Goal: Task Accomplishment & Management: Manage account settings

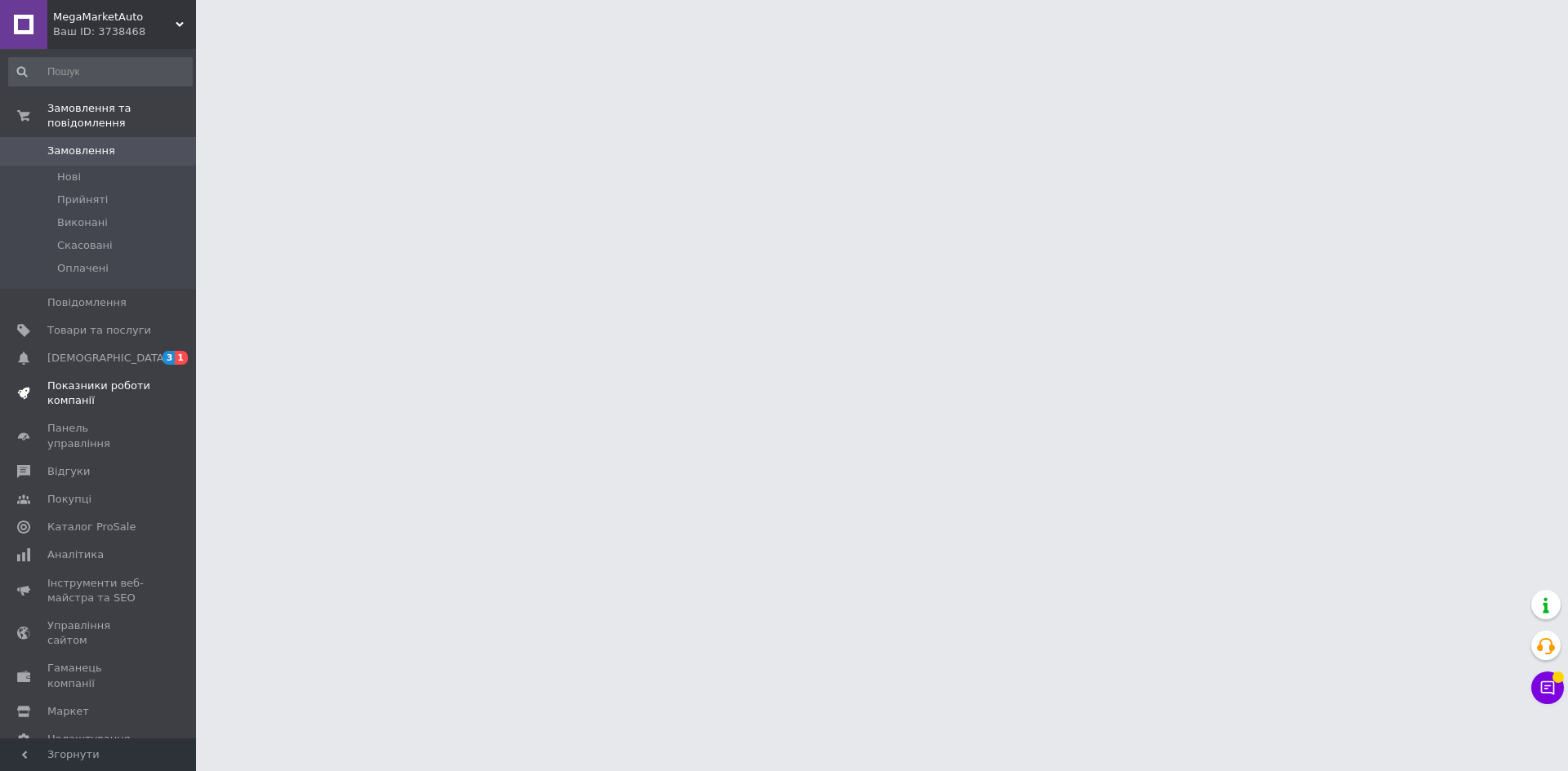
click at [110, 372] on link "Показники роботи компанії" at bounding box center [100, 393] width 201 height 43
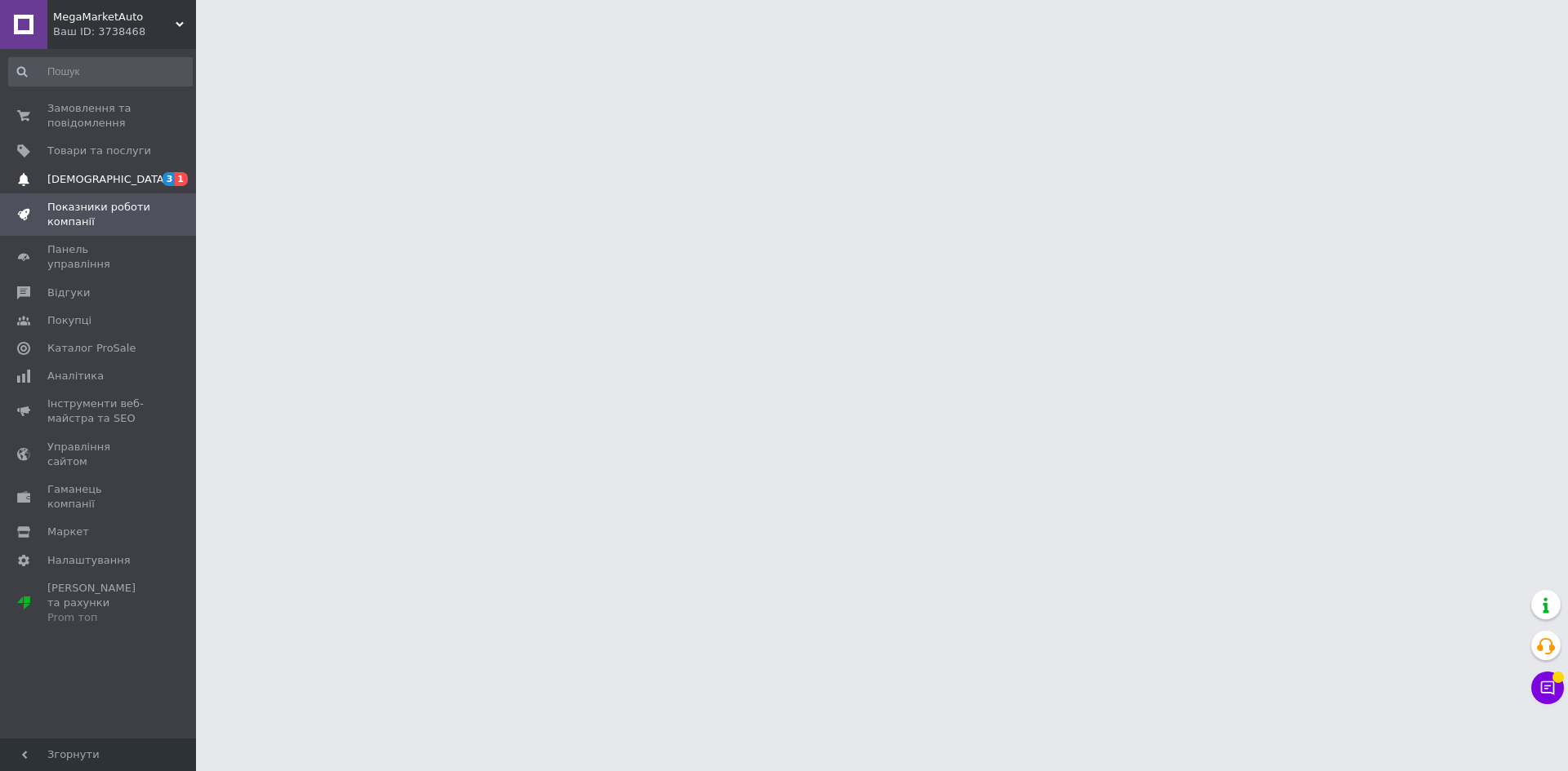
click at [94, 180] on span "[DEMOGRAPHIC_DATA]" at bounding box center [107, 180] width 121 height 15
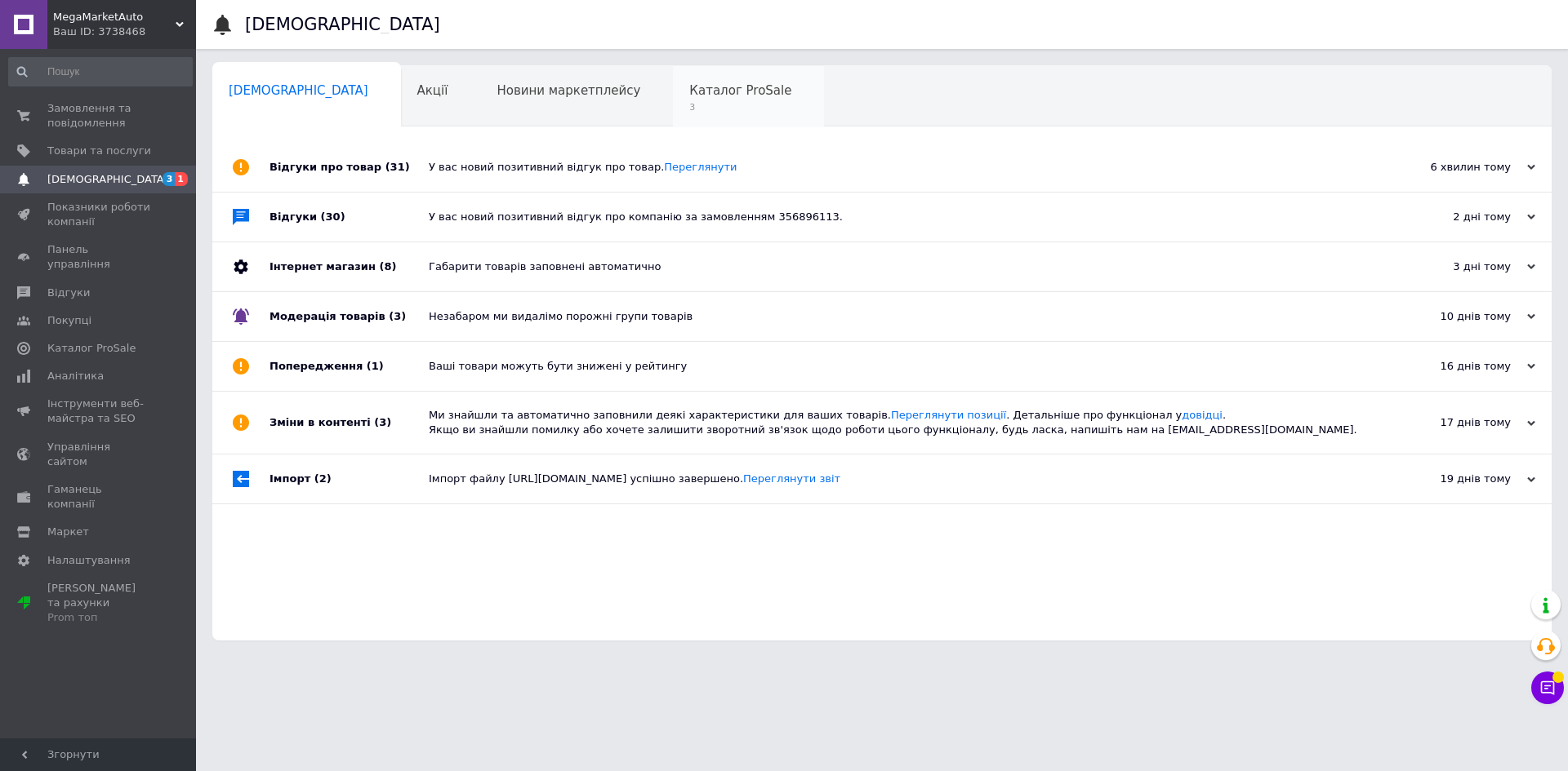
click at [673, 69] on div "Каталог ProSale 3" at bounding box center [748, 96] width 151 height 62
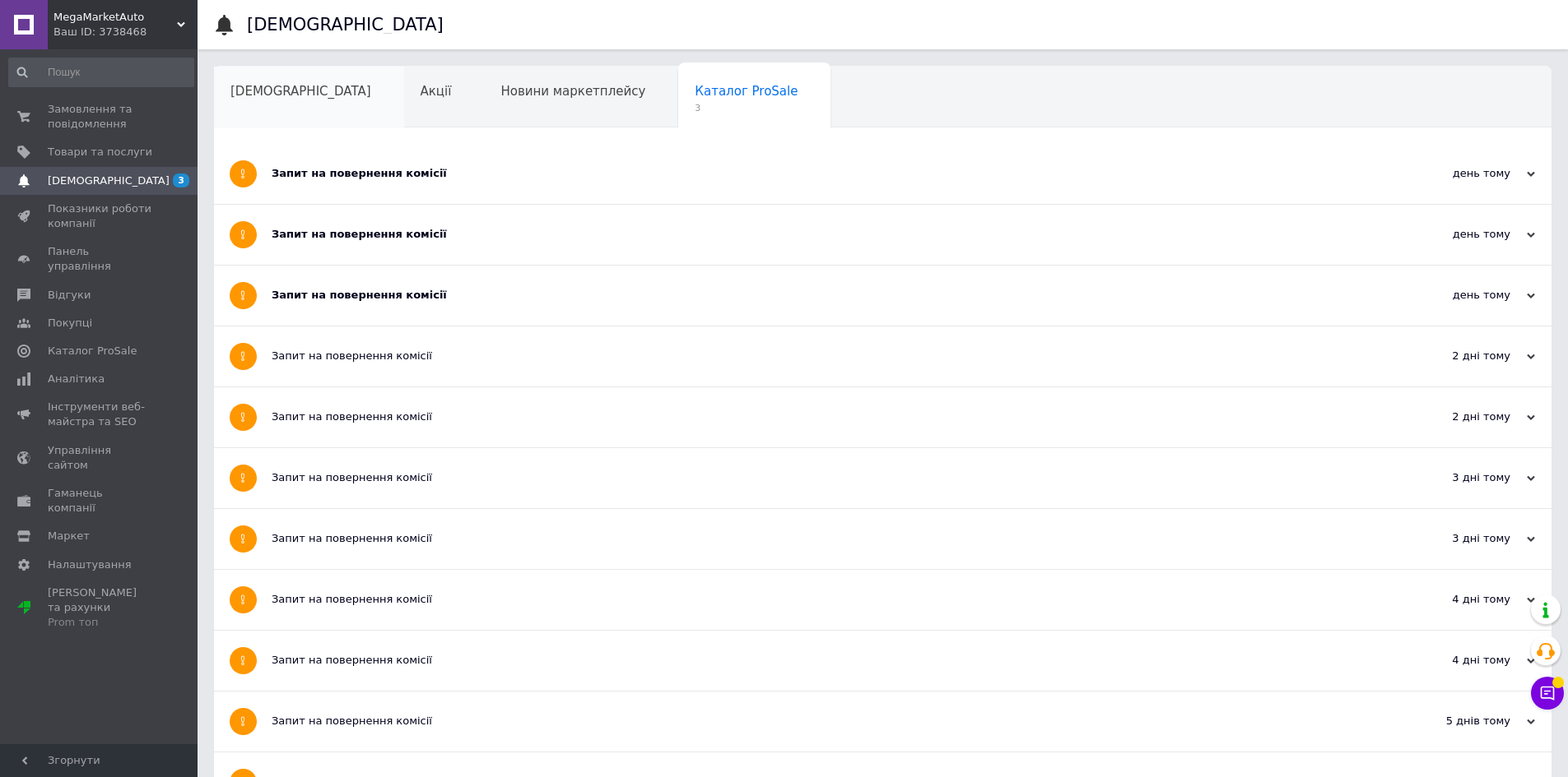
click at [286, 96] on span "[DEMOGRAPHIC_DATA]" at bounding box center [301, 91] width 141 height 15
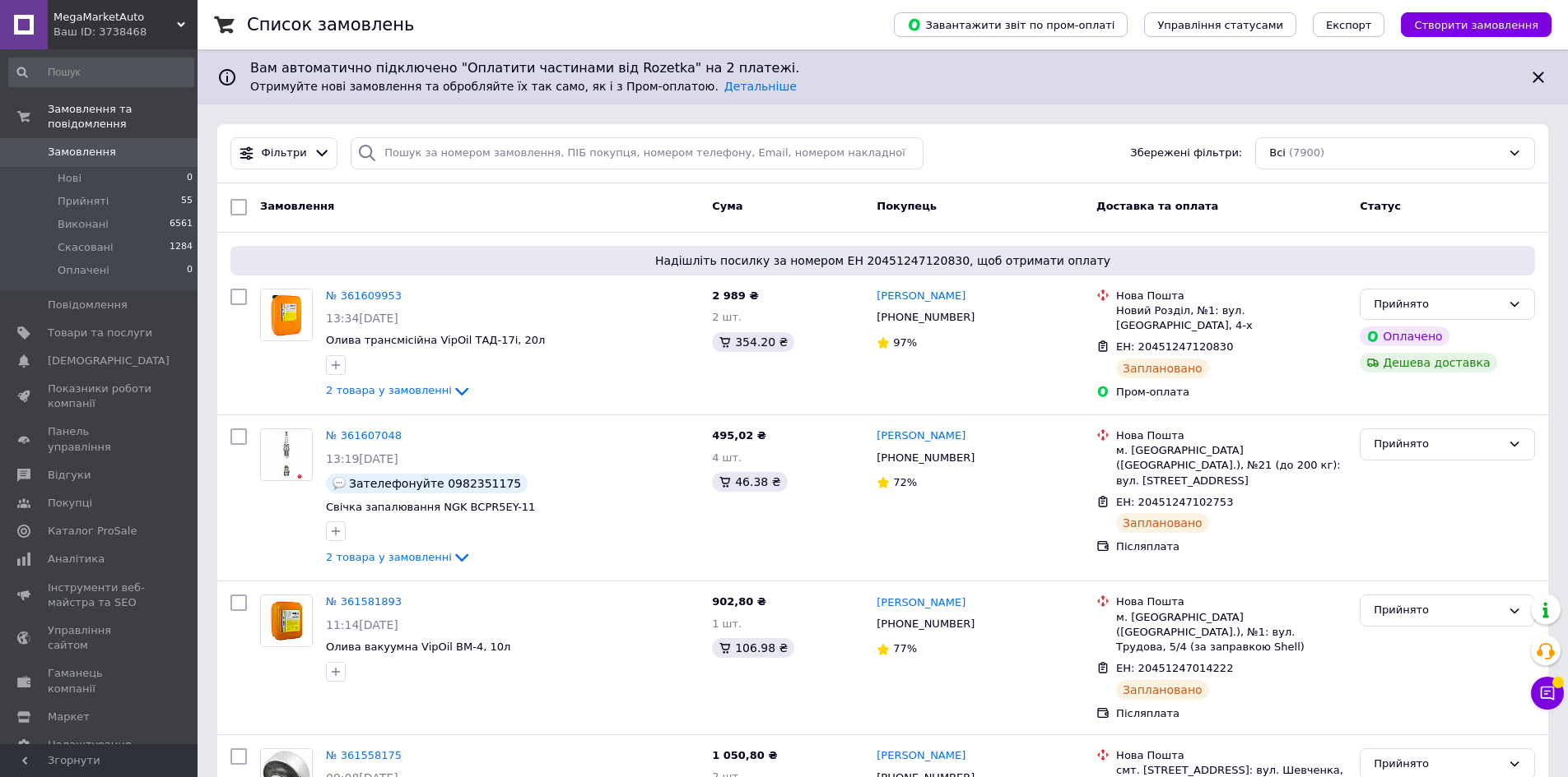
drag, startPoint x: 67, startPoint y: 138, endPoint x: 82, endPoint y: 4, distance: 134.8
click at [67, 145] on span "Замовлення" at bounding box center [81, 152] width 68 height 15
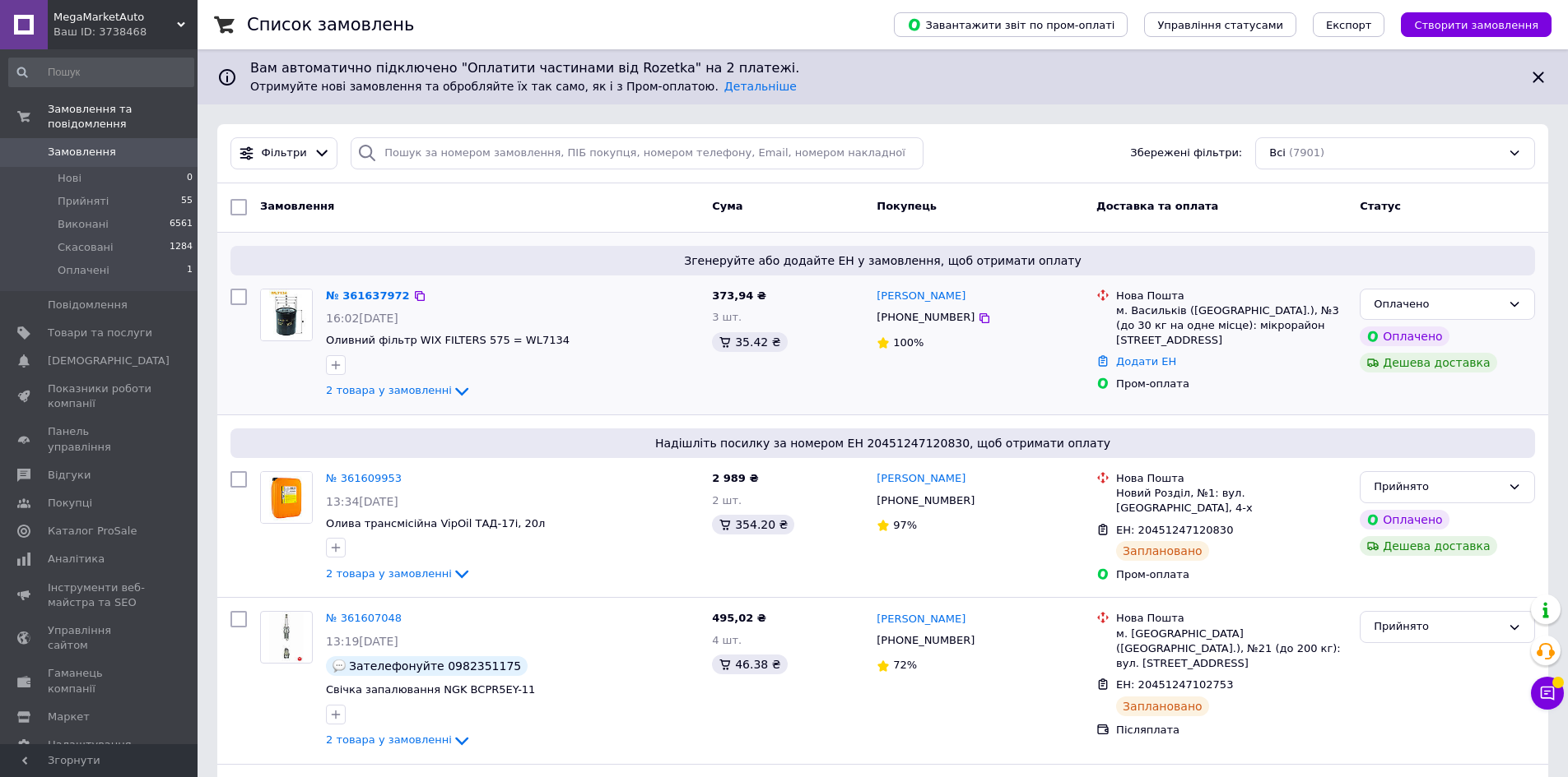
click at [358, 307] on div "№ 361637972 16:02, 12.09.2025 Оливний фільтр WIX FILTERS 575 = WL7134 2 товара …" at bounding box center [512, 344] width 386 height 126
click at [364, 298] on link "№ 361637972" at bounding box center [368, 295] width 84 height 12
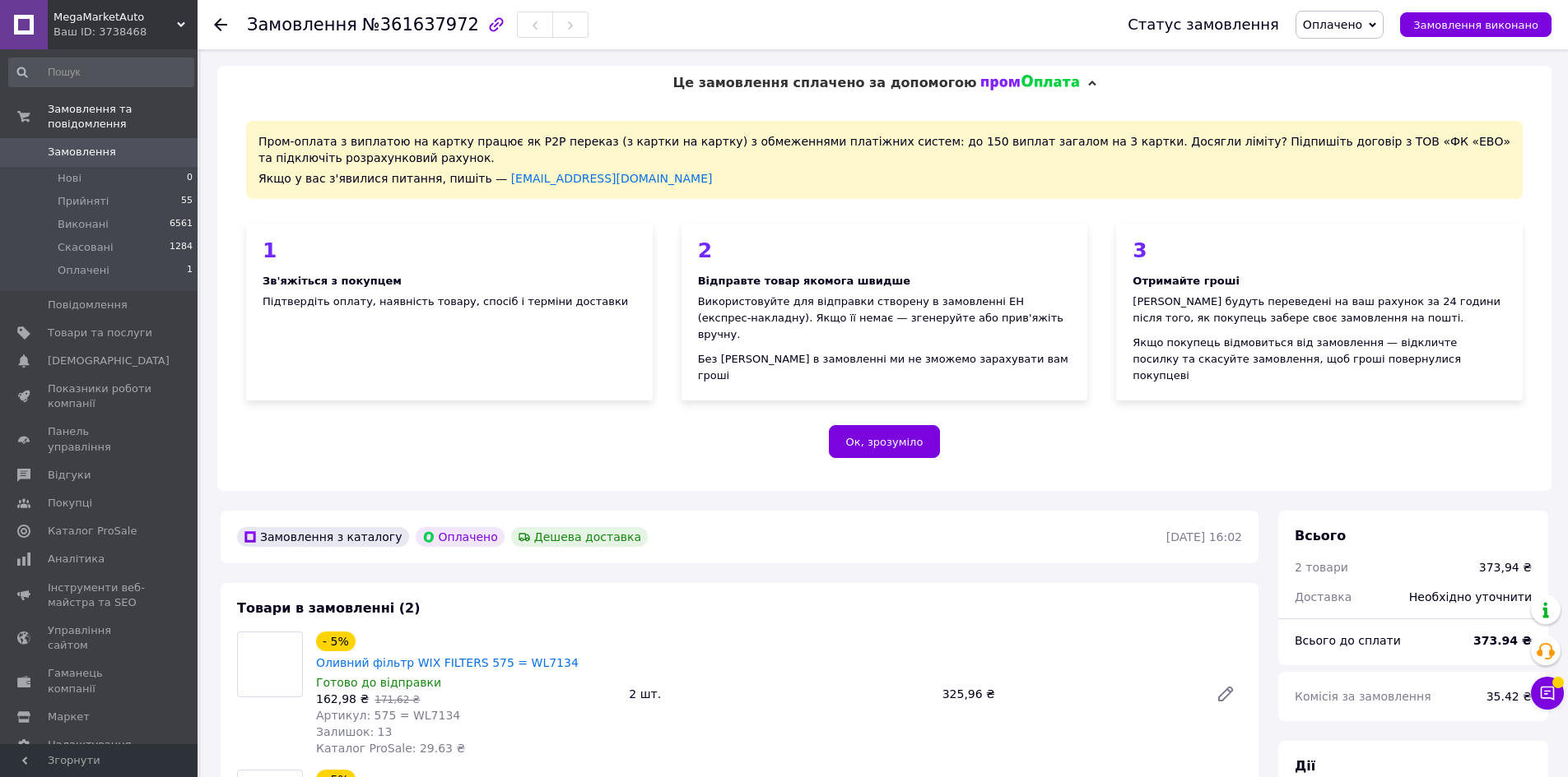
drag, startPoint x: 1342, startPoint y: 31, endPoint x: 1342, endPoint y: 42, distance: 11.0
click at [1342, 31] on span "Оплачено" at bounding box center [1332, 24] width 59 height 13
drag, startPoint x: 1346, startPoint y: 52, endPoint x: 1338, endPoint y: 66, distance: 16.1
click at [1346, 53] on li "Прийнято" at bounding box center [1339, 58] width 87 height 24
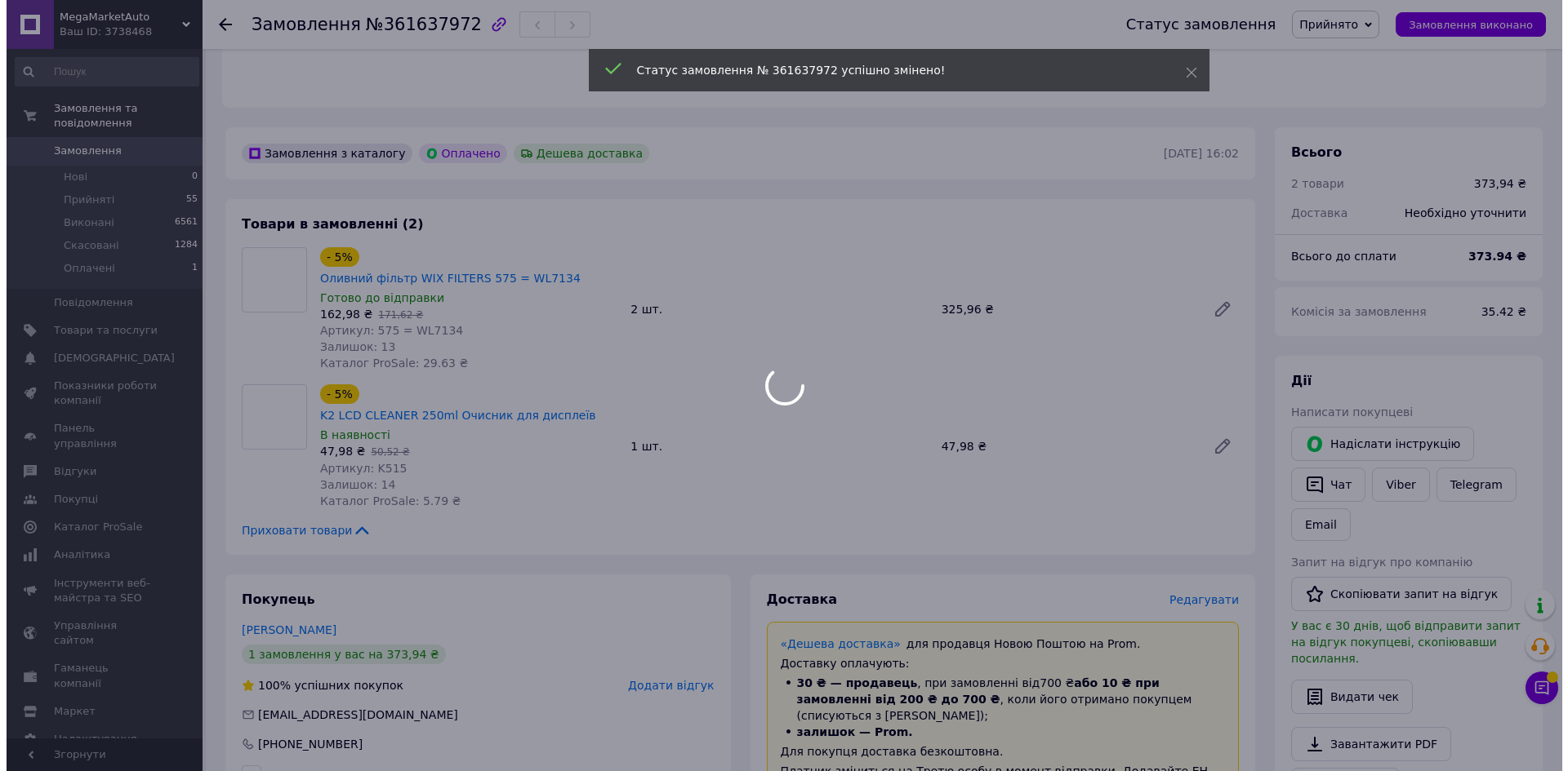
scroll to position [408, 0]
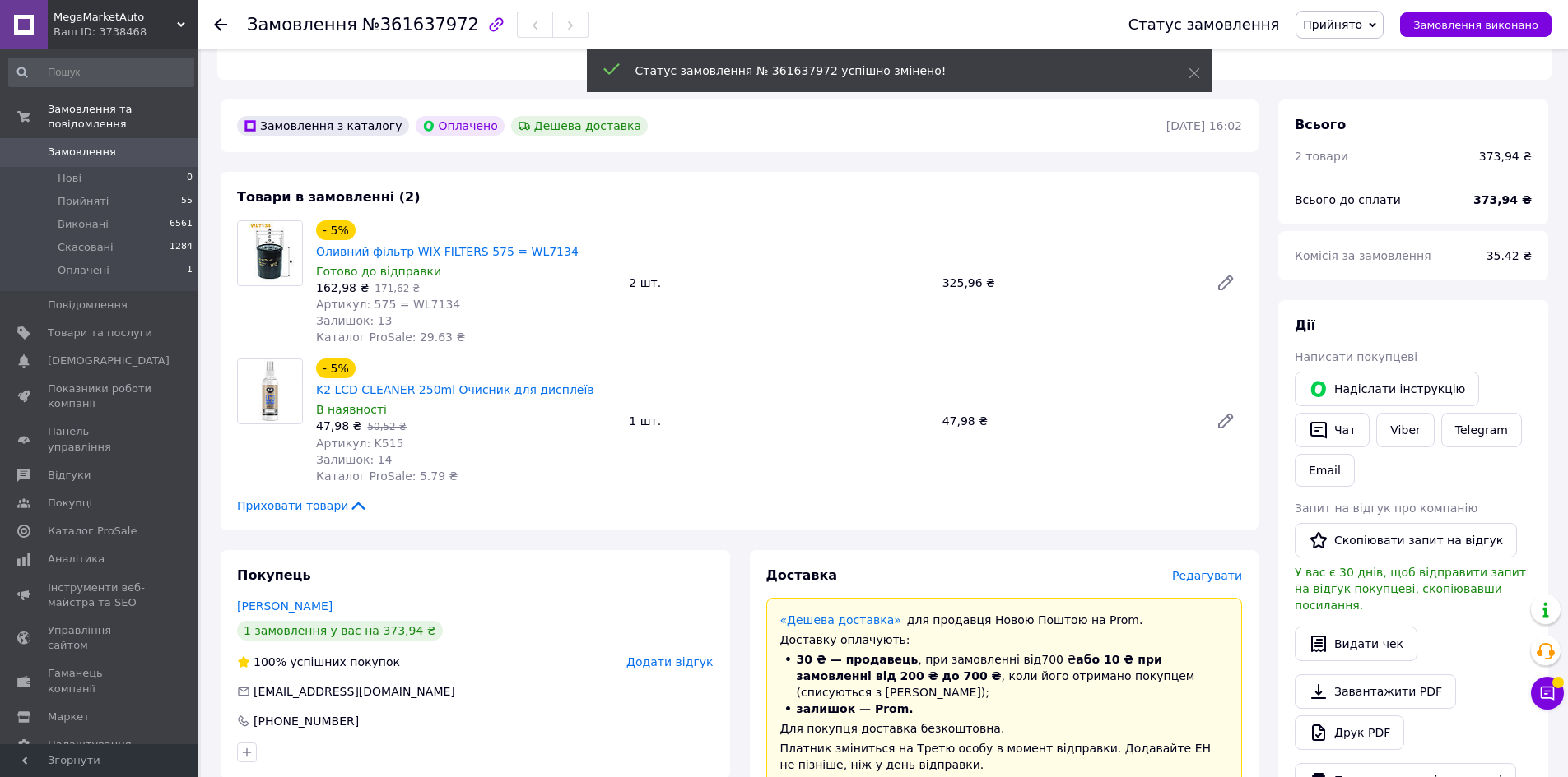
click at [1213, 569] on span "Редагувати" at bounding box center [1207, 576] width 70 height 13
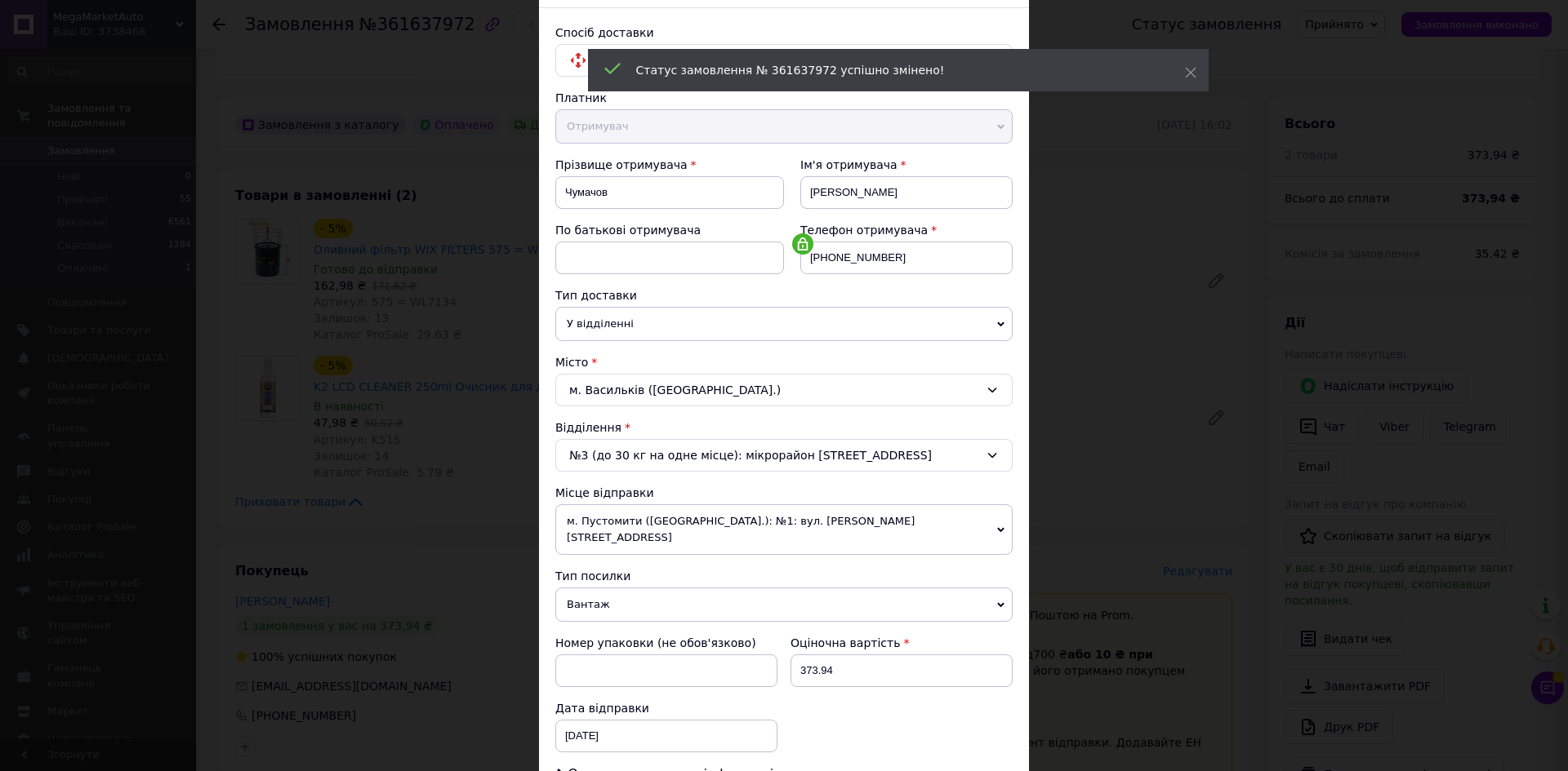
scroll to position [313, 0]
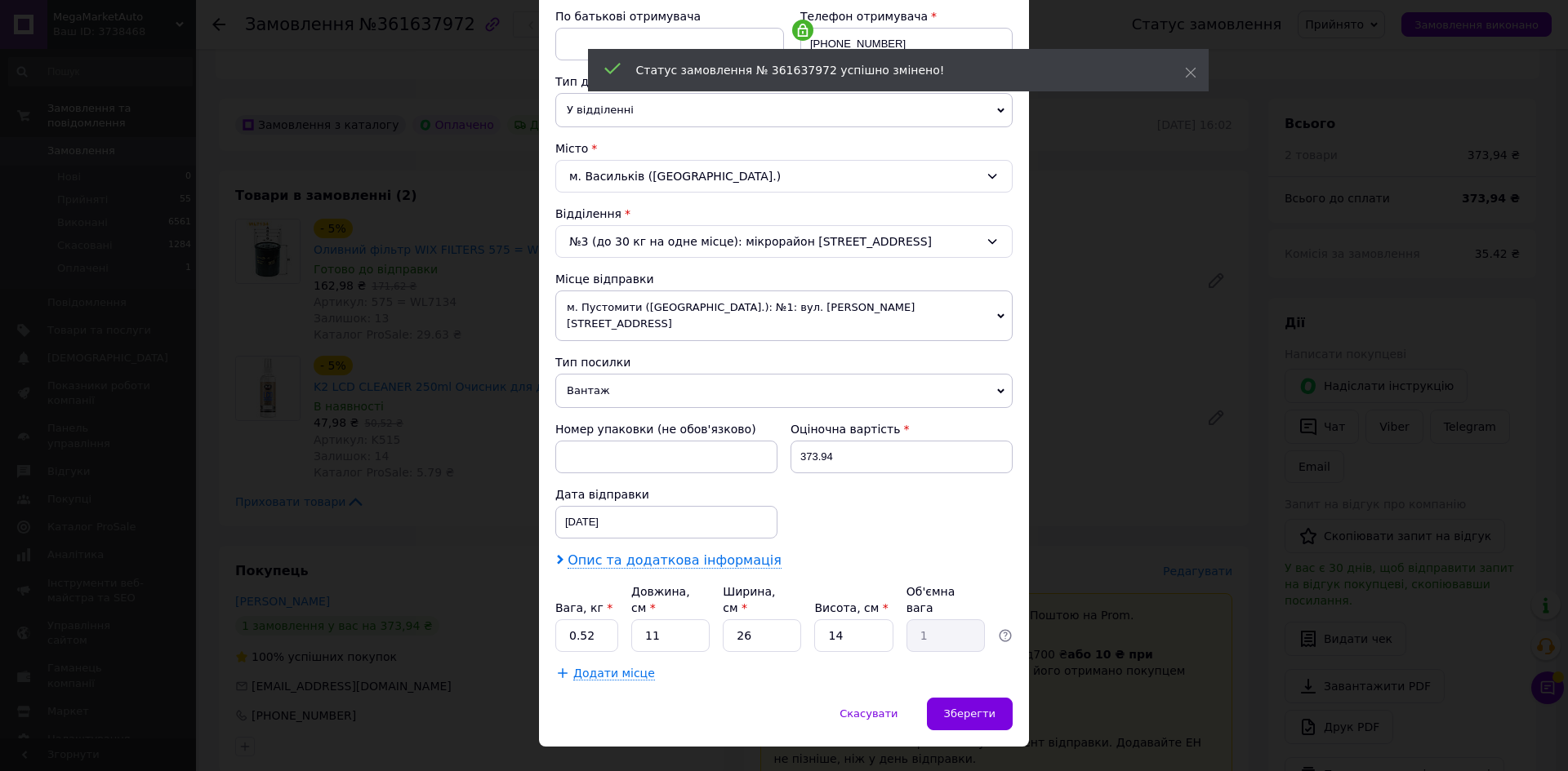
click at [688, 553] on span "Опис та додаткова інформація" at bounding box center [674, 561] width 214 height 17
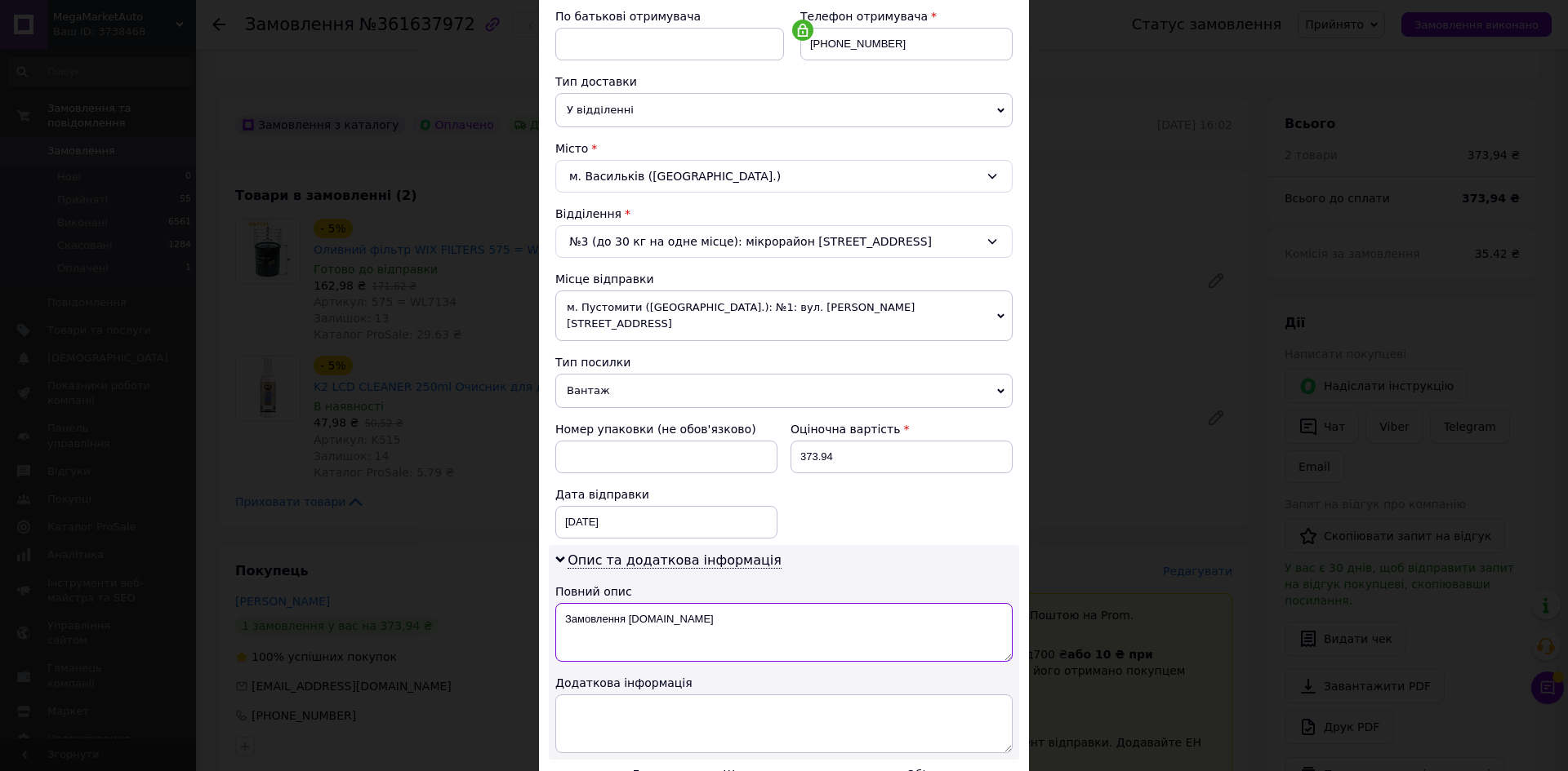
click at [768, 603] on textarea "Замовлення Prom.ua" at bounding box center [784, 632] width 458 height 58
type textarea "V"
type textarea "Мастило"
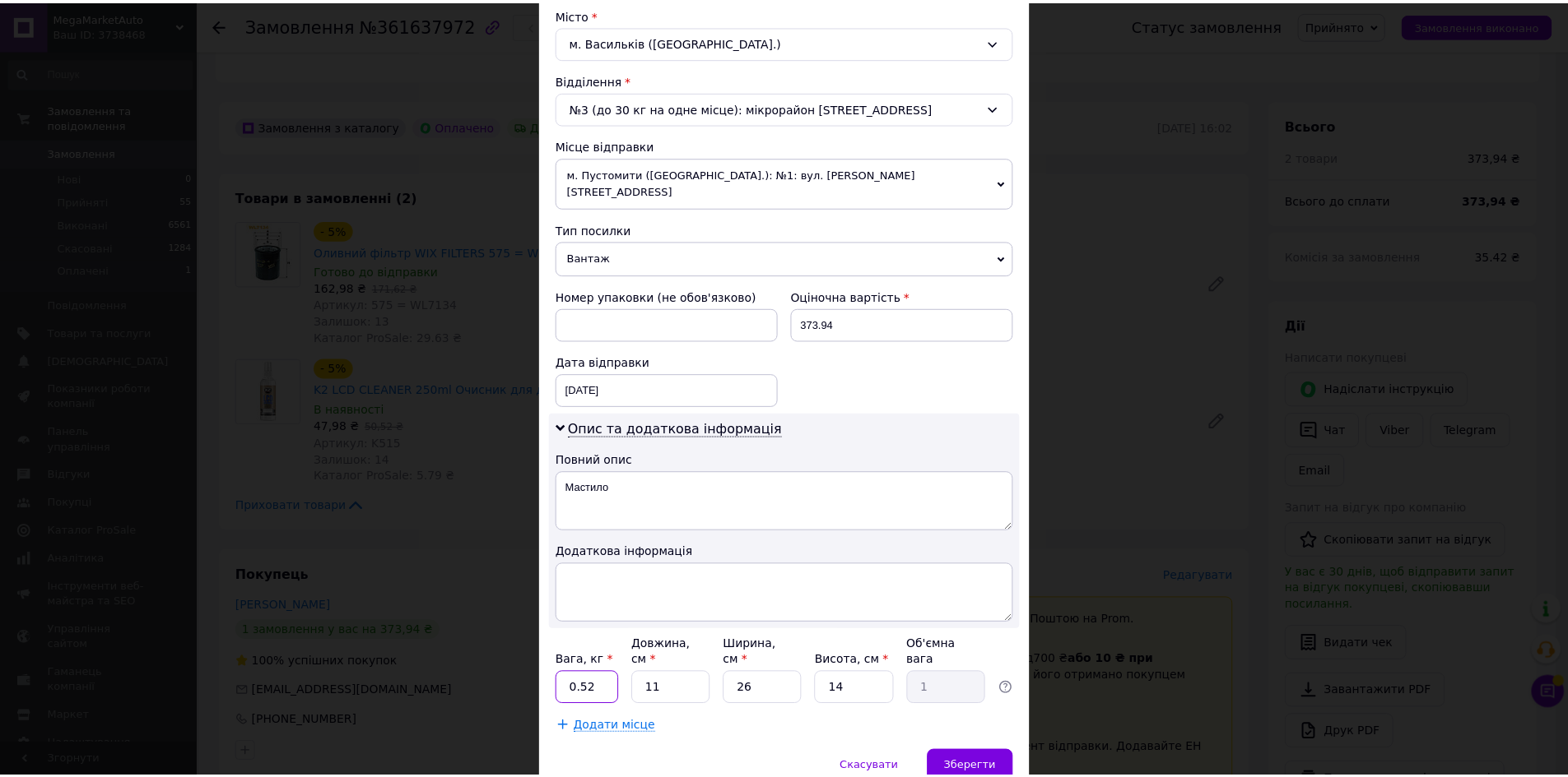
scroll to position [499, 0]
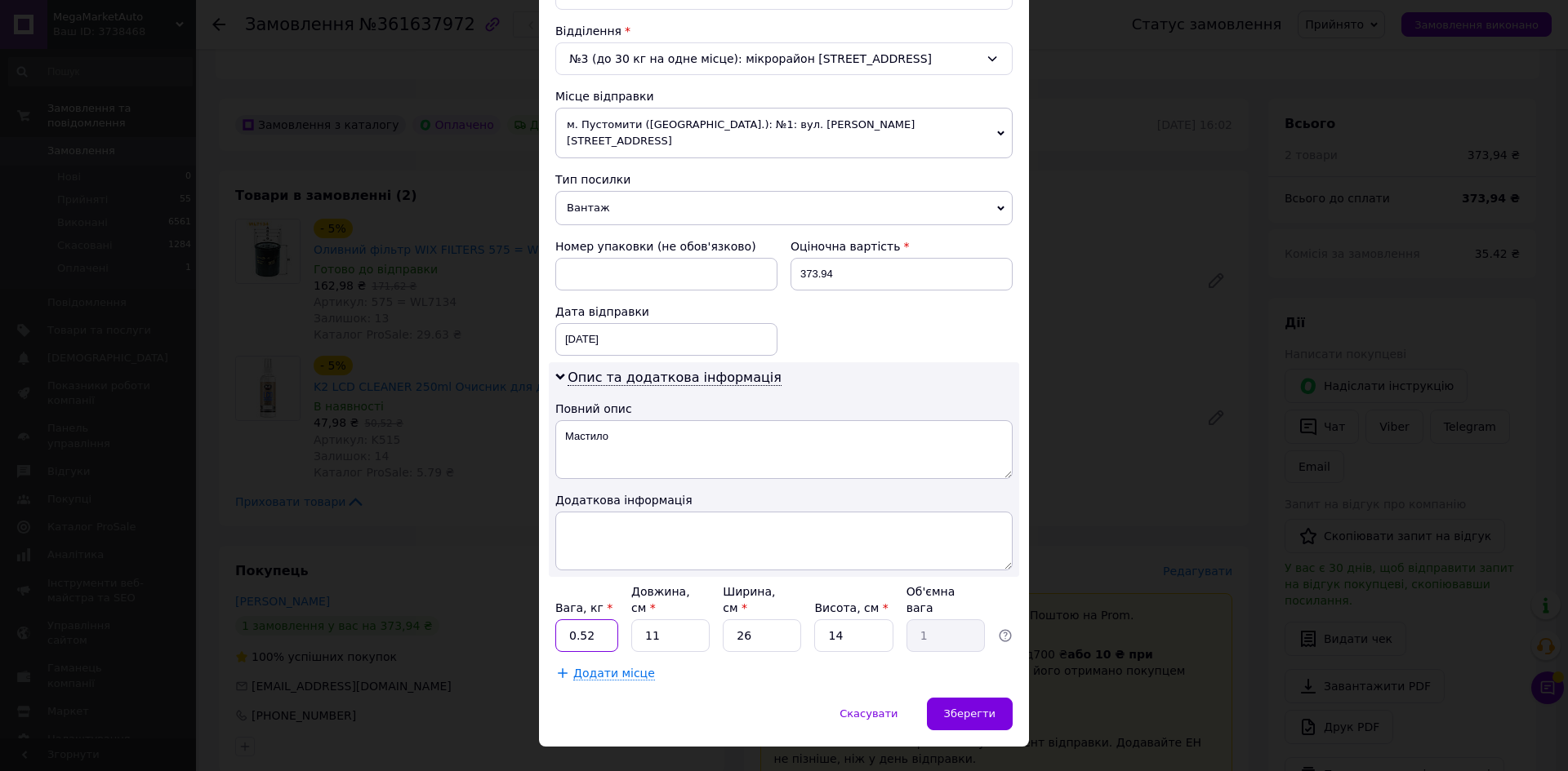
drag, startPoint x: 589, startPoint y: 608, endPoint x: 645, endPoint y: 609, distance: 56.0
click at [589, 619] on input "0.52" at bounding box center [587, 635] width 63 height 32
click at [660, 619] on input "11" at bounding box center [671, 635] width 79 height 32
drag, startPoint x: 660, startPoint y: 603, endPoint x: 686, endPoint y: 636, distance: 42.0
click at [660, 619] on input "11" at bounding box center [671, 635] width 79 height 32
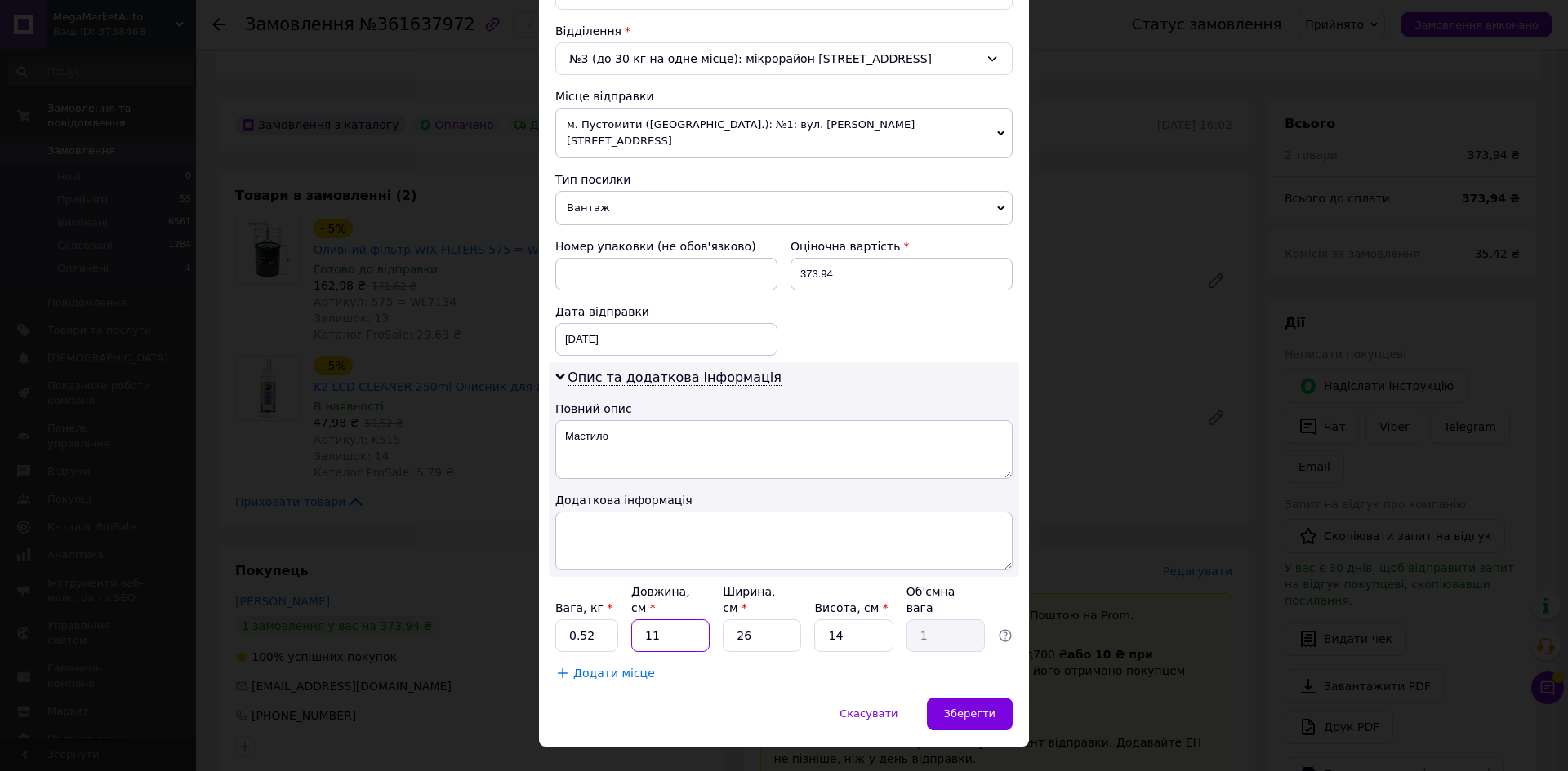
type input "1"
type input "0.1"
type input "15"
type input "1.37"
type input "15"
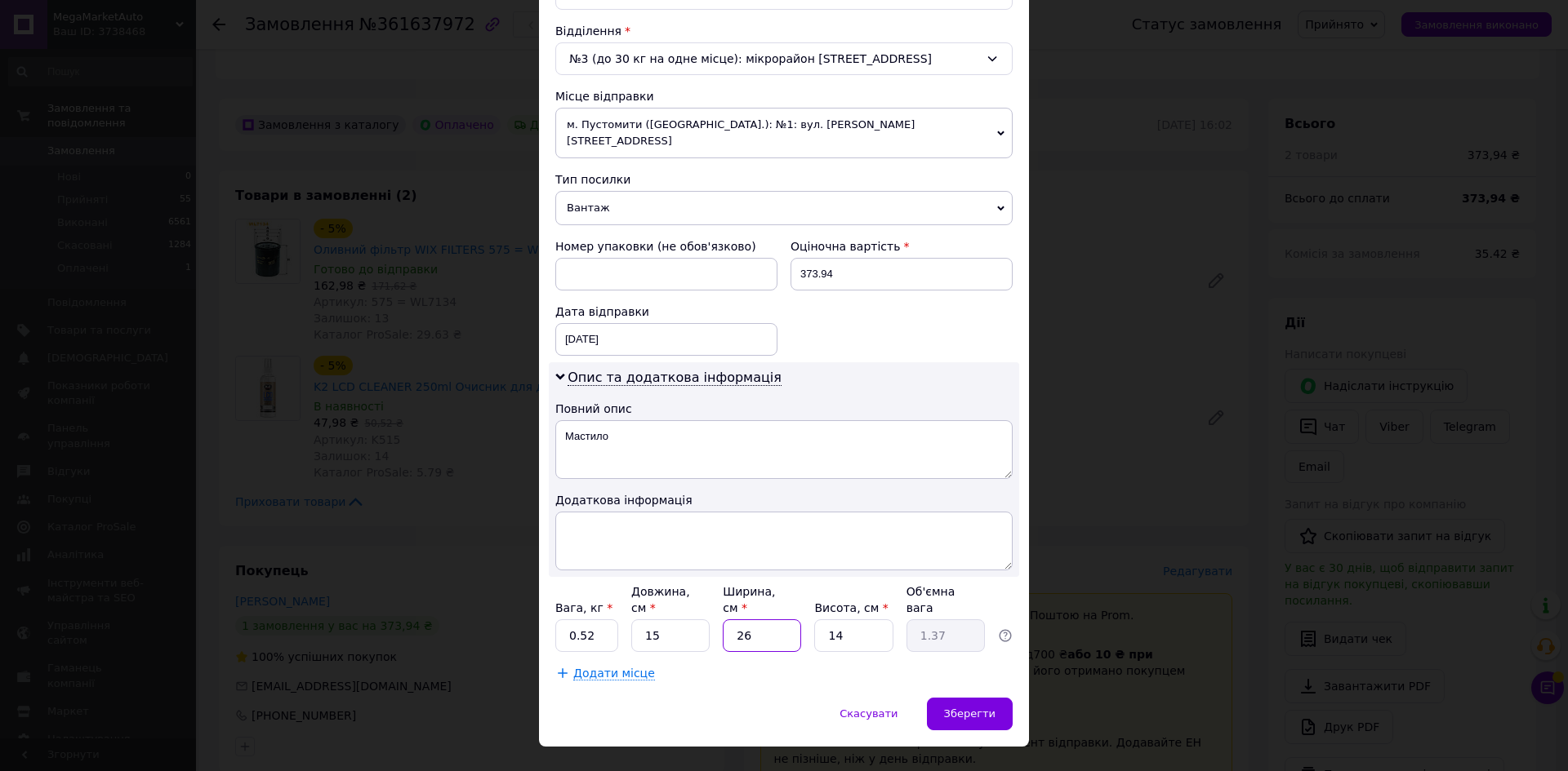
type input "2"
type input "0.11"
type input "25"
type input "1.31"
type input "25"
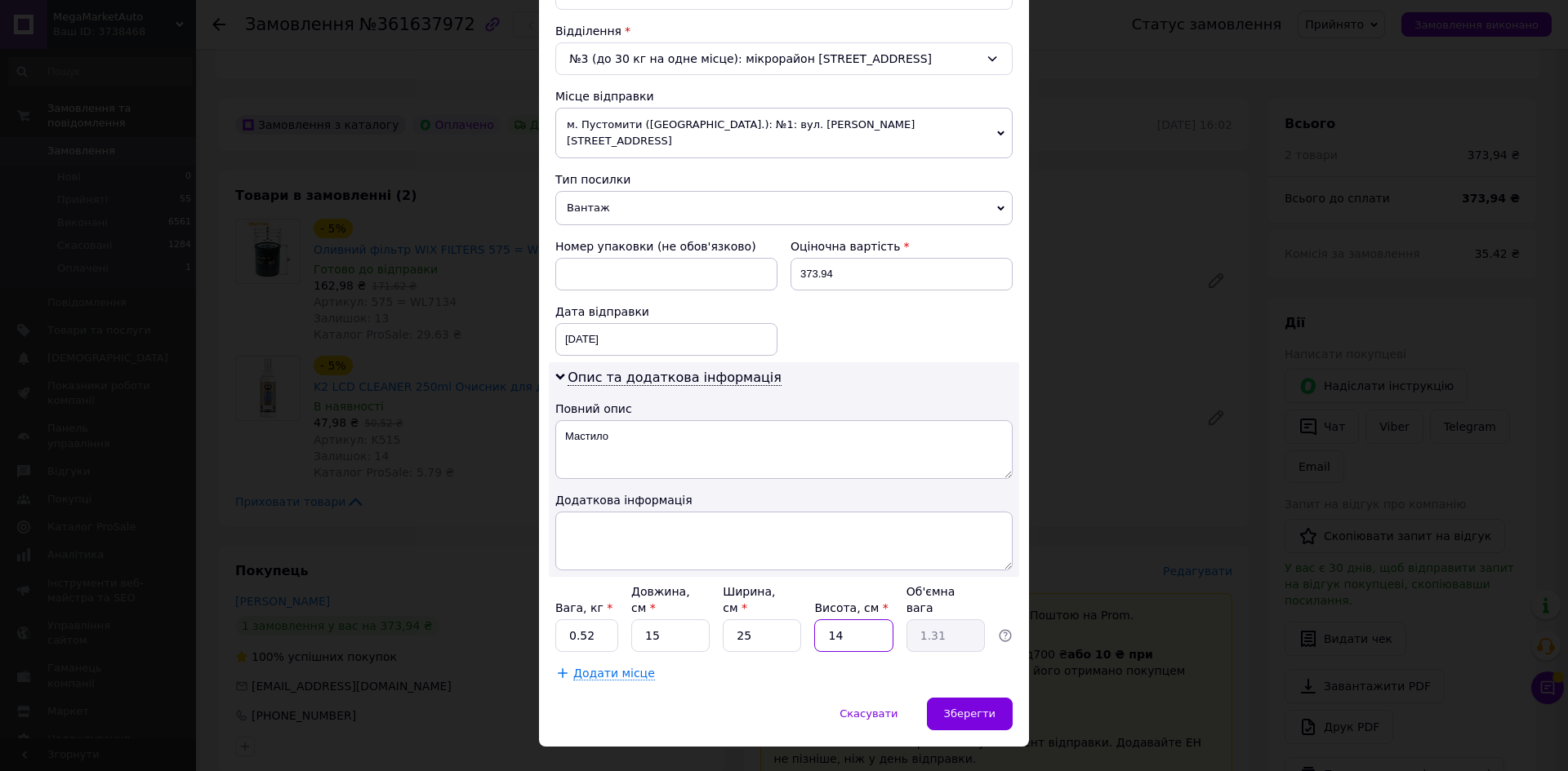
type input "1"
type input "0.1"
type input "15"
type input "1.41"
type input "15"
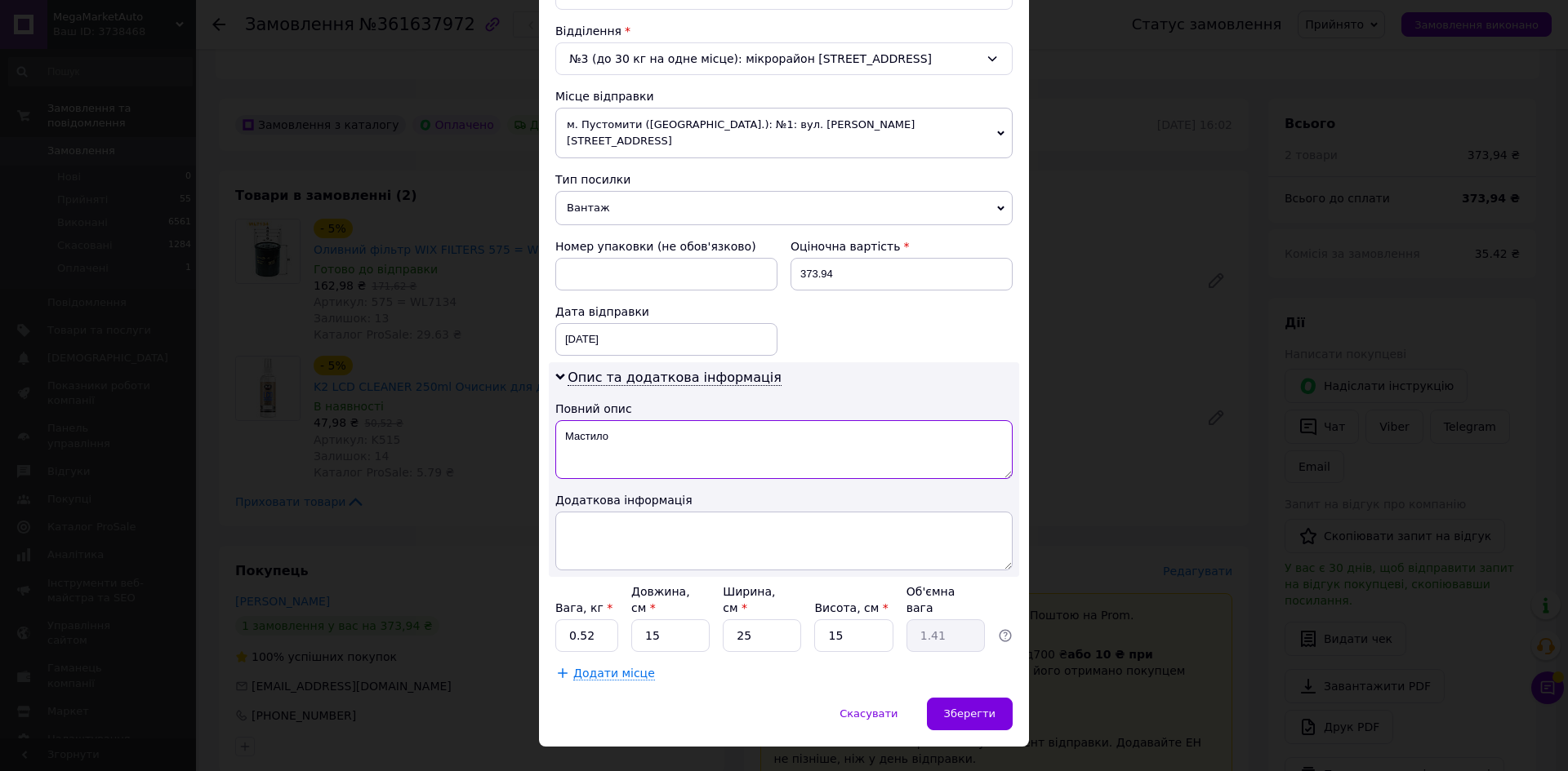
click at [626, 420] on textarea "Мастило" at bounding box center [784, 449] width 458 height 58
type textarea "Фільтр"
click at [583, 619] on input "0.52" at bounding box center [587, 635] width 63 height 32
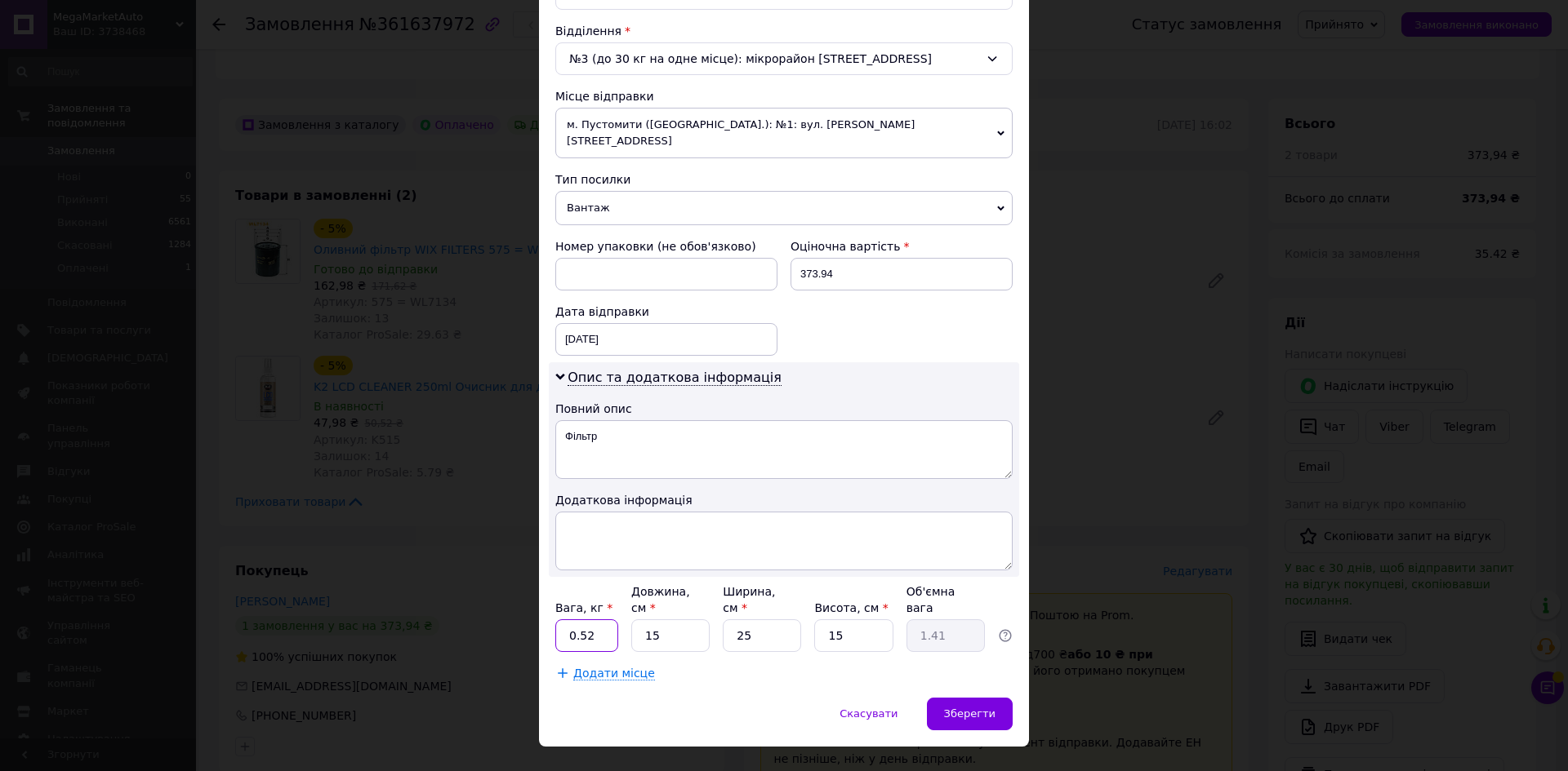
click at [583, 619] on input "0.52" at bounding box center [587, 635] width 63 height 32
type input "0.8"
click at [985, 708] on span "Зберегти" at bounding box center [971, 714] width 52 height 12
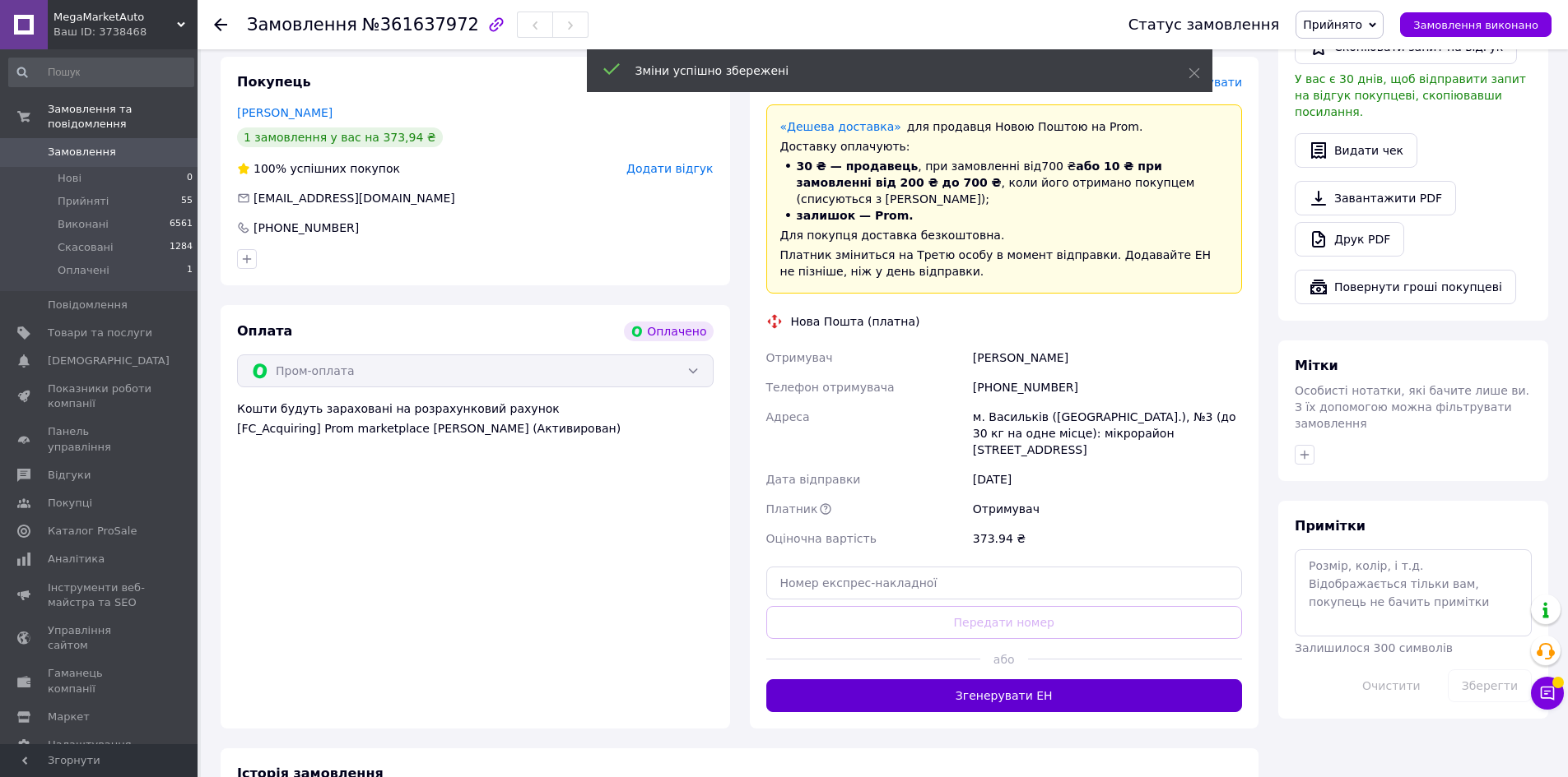
click at [1021, 679] on button "Згенерувати ЕН" at bounding box center [1004, 695] width 477 height 33
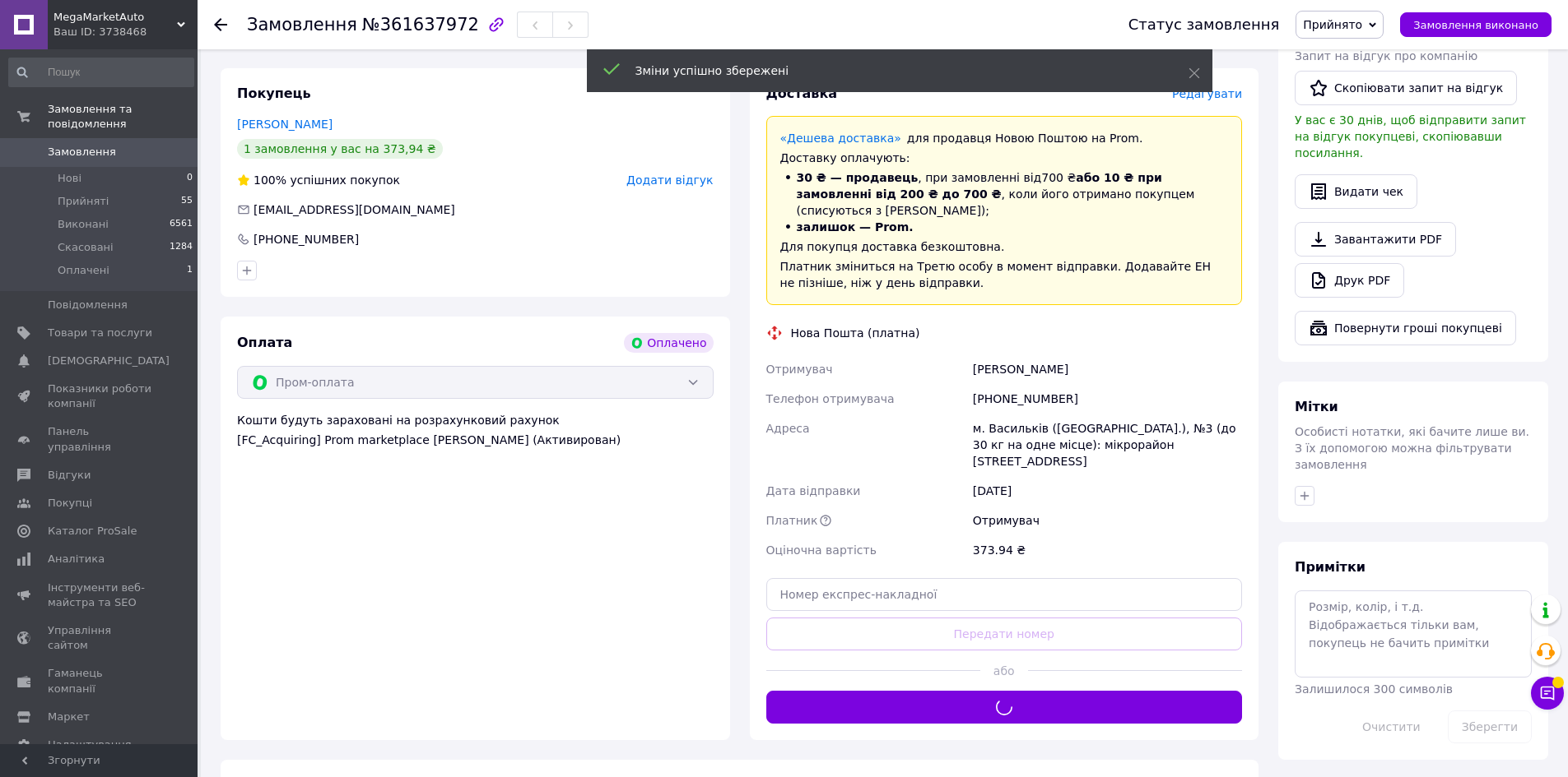
scroll to position [741, 0]
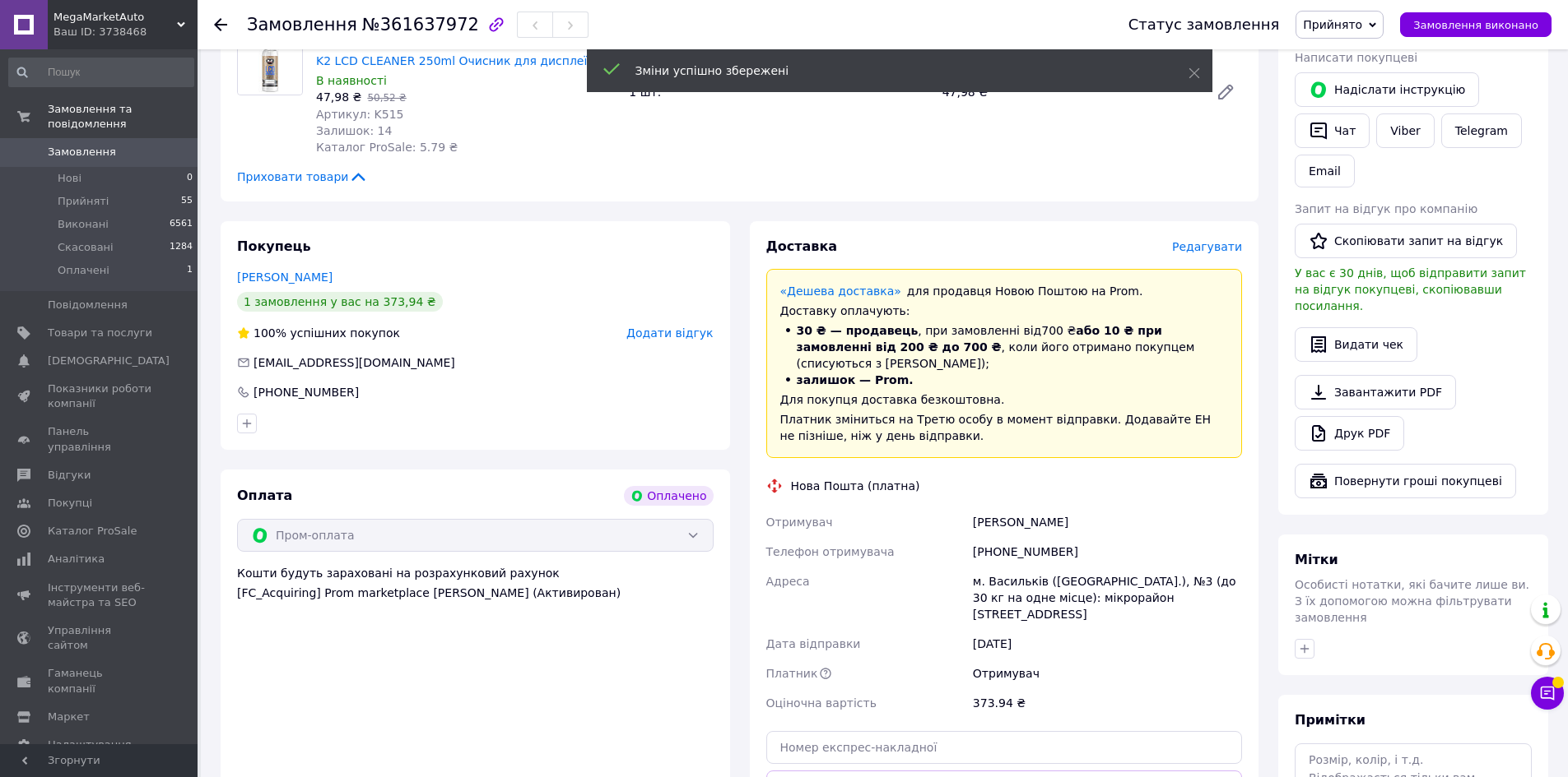
click at [1043, 507] on div "[PERSON_NAME]" at bounding box center [1107, 522] width 275 height 30
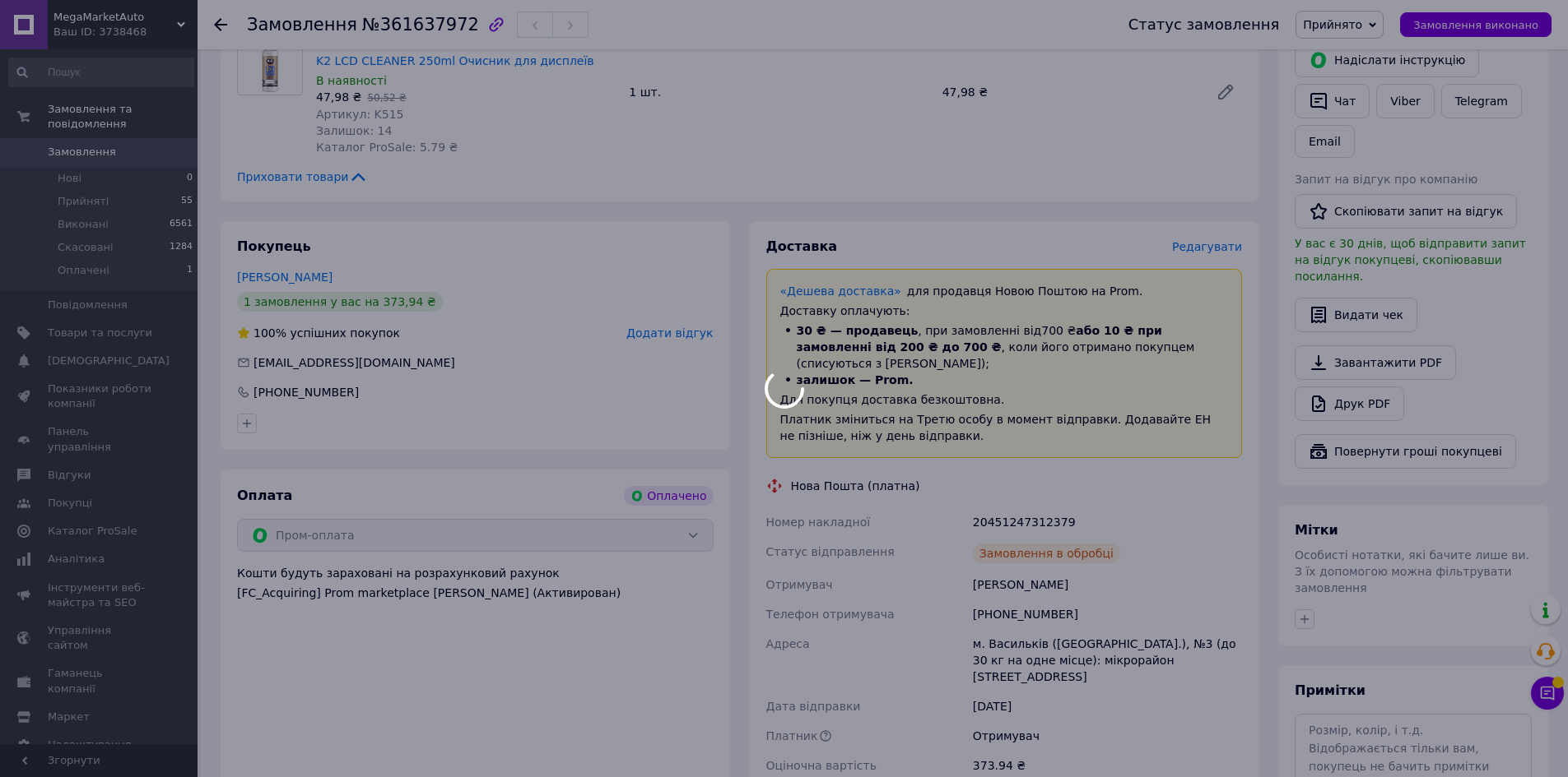
click at [1033, 445] on div at bounding box center [784, 388] width 1568 height 777
click at [1028, 448] on body "MegaMarketAuto Ваш ID: 3738468 Сайт MegaMarketAuto Кабінет покупця Перевірити с…" at bounding box center [784, 224] width 1568 height 1929
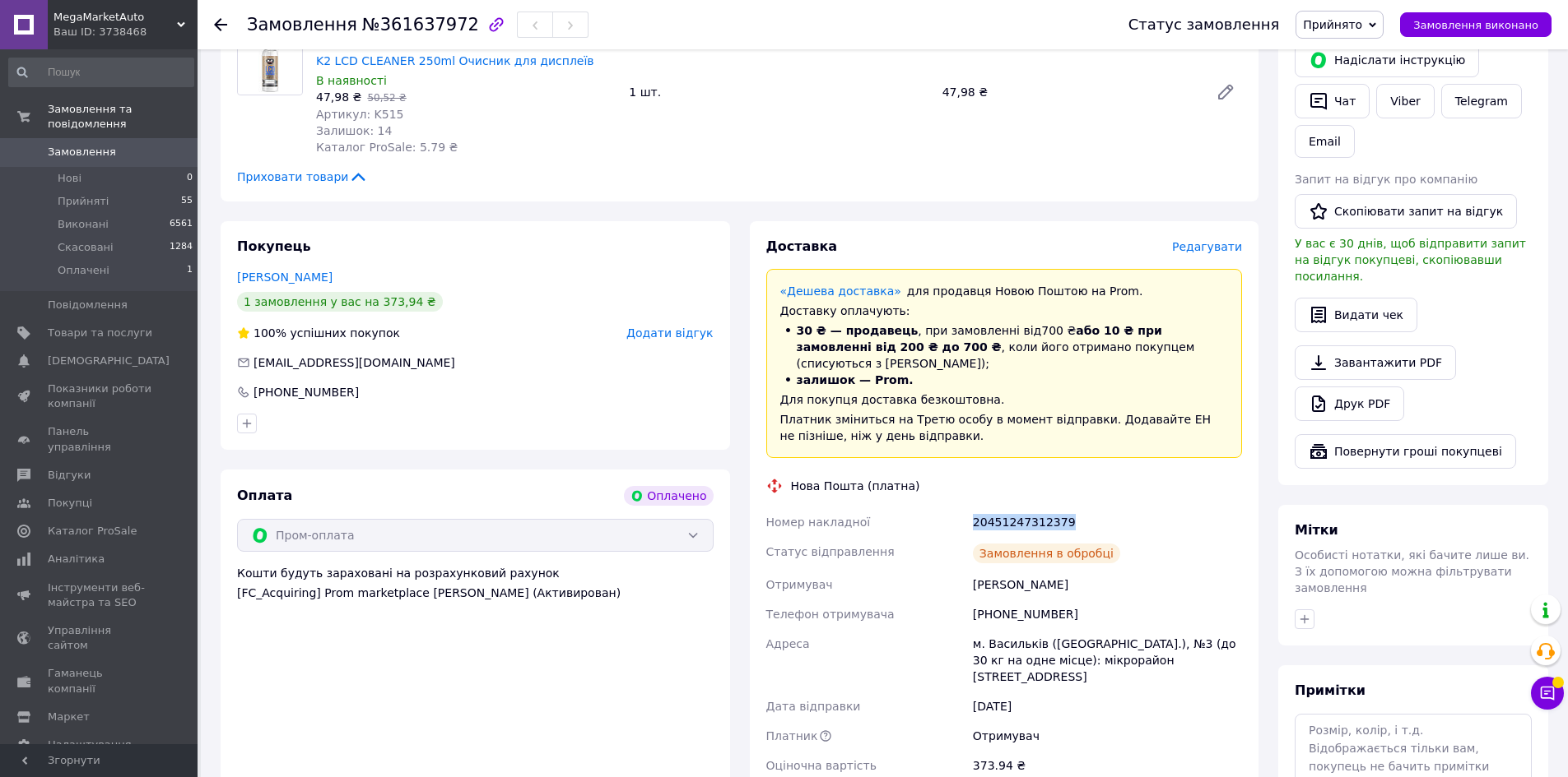
click at [1028, 507] on div "20451247312379" at bounding box center [1107, 522] width 275 height 30
copy div "20451247312379"
click at [1041, 478] on div "Нова Пошта (платна)" at bounding box center [1004, 486] width 484 height 17
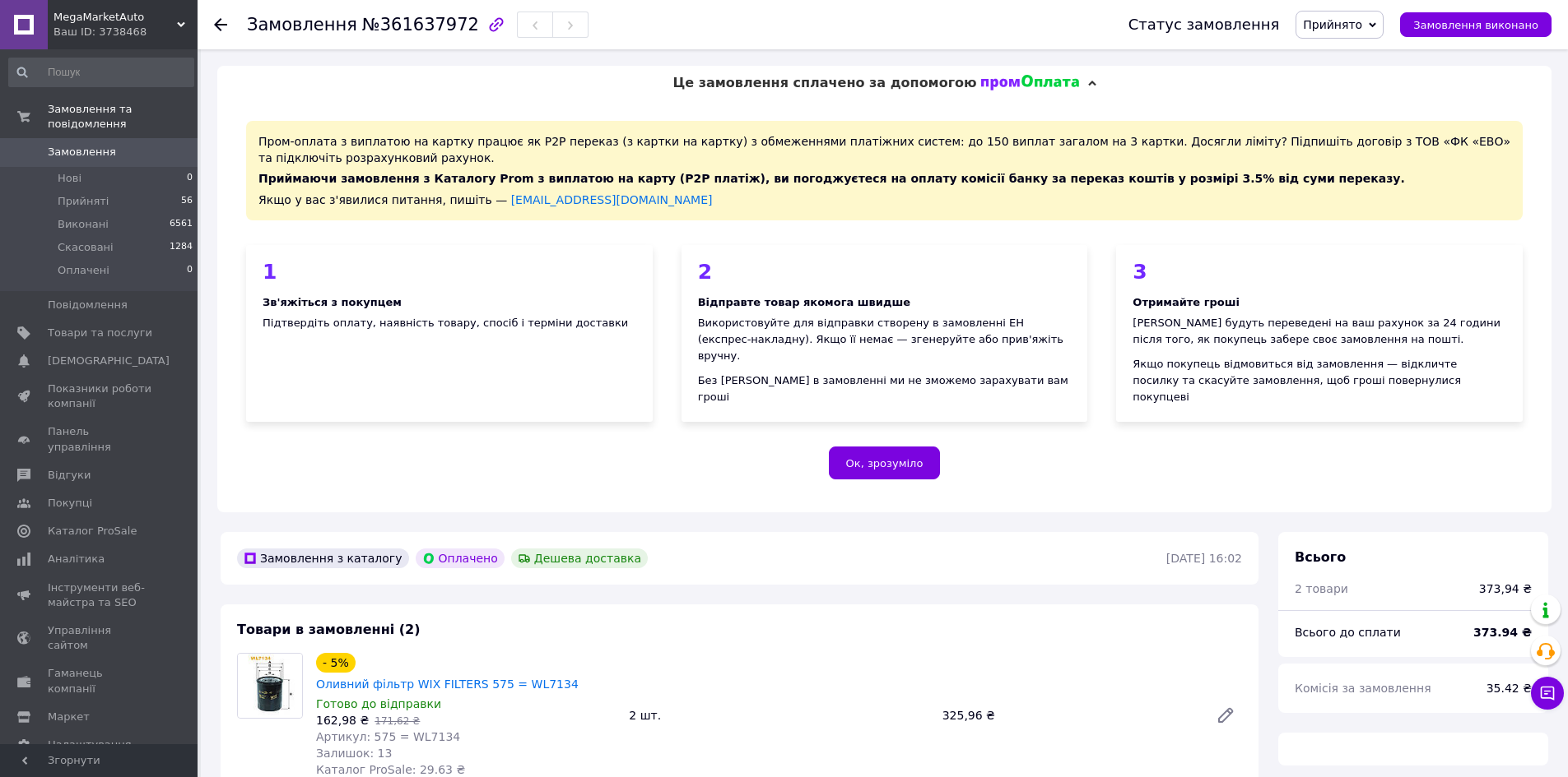
scroll to position [741, 0]
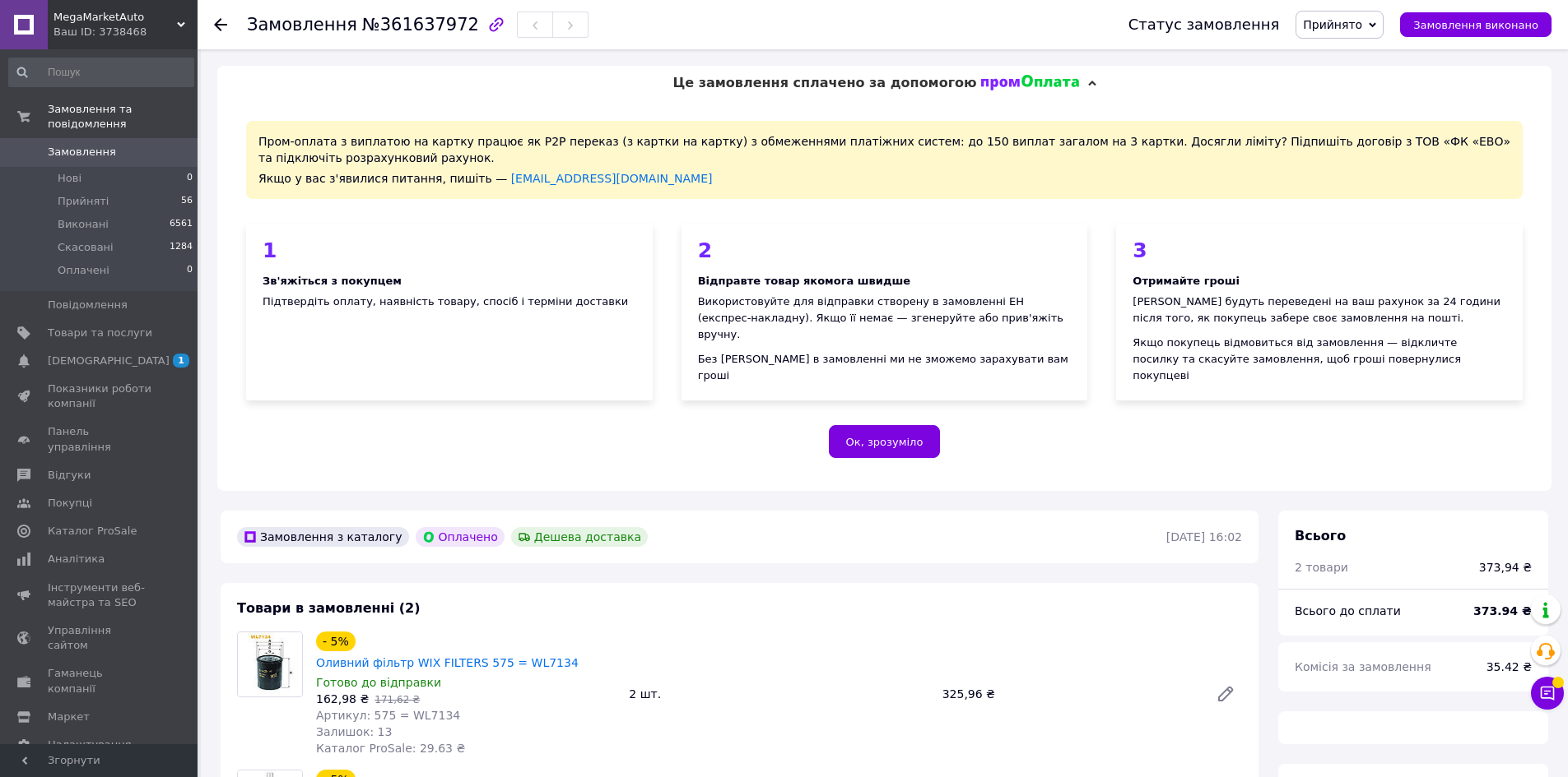
scroll to position [741, 0]
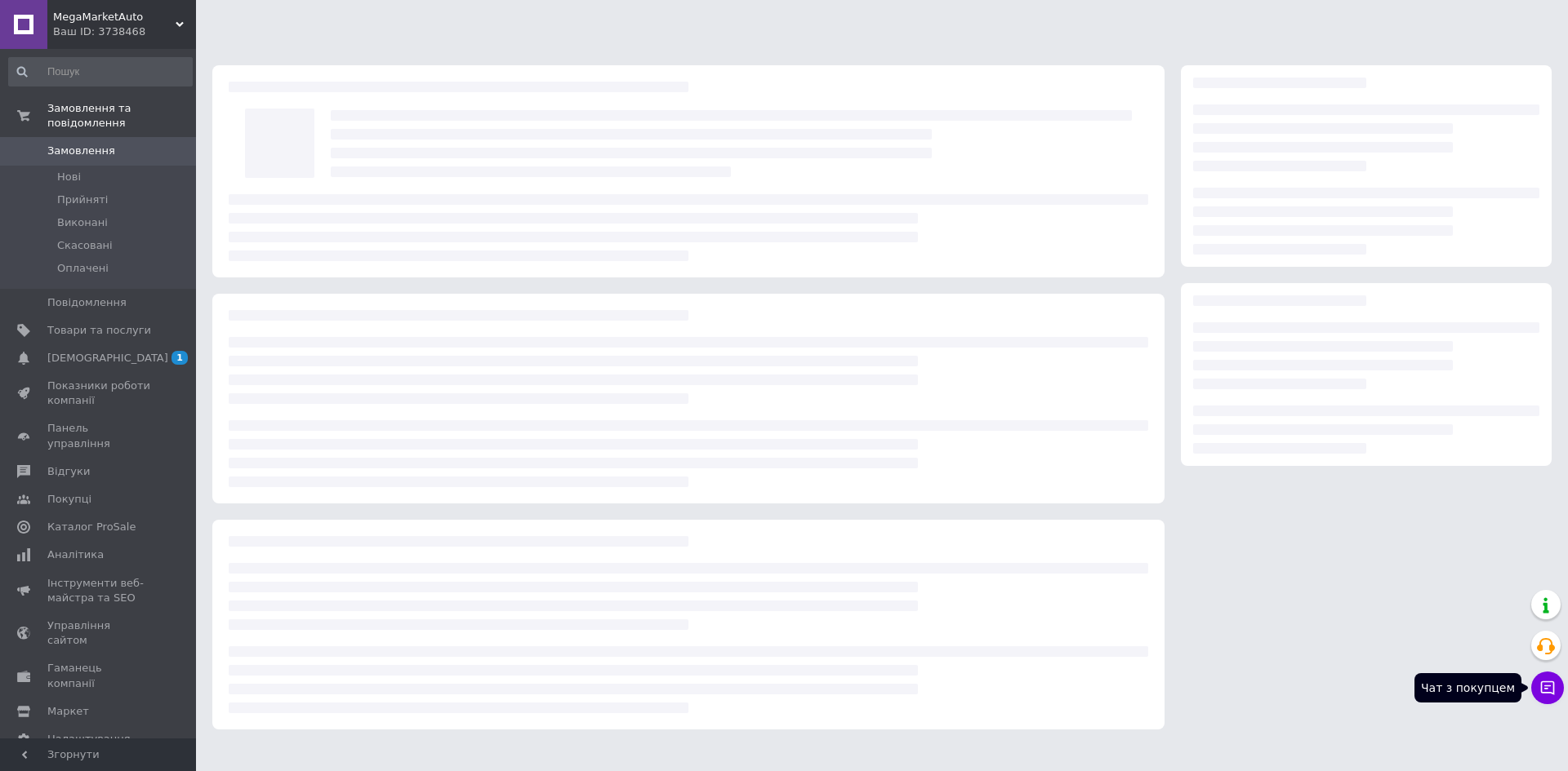
click at [1545, 703] on button "Чат з покупцем" at bounding box center [1548, 688] width 32 height 32
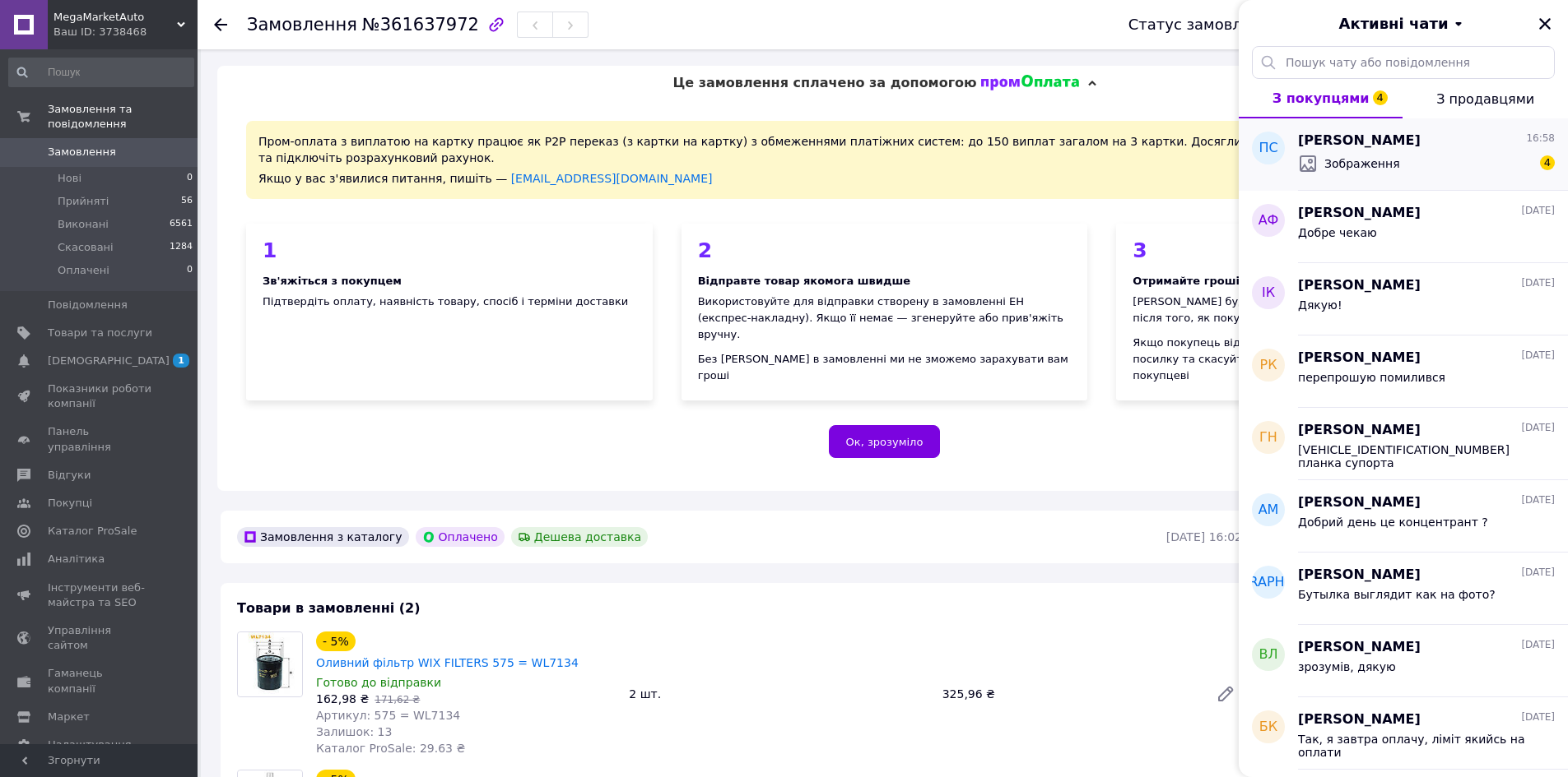
click at [1397, 163] on div "Зображення 4" at bounding box center [1426, 163] width 257 height 26
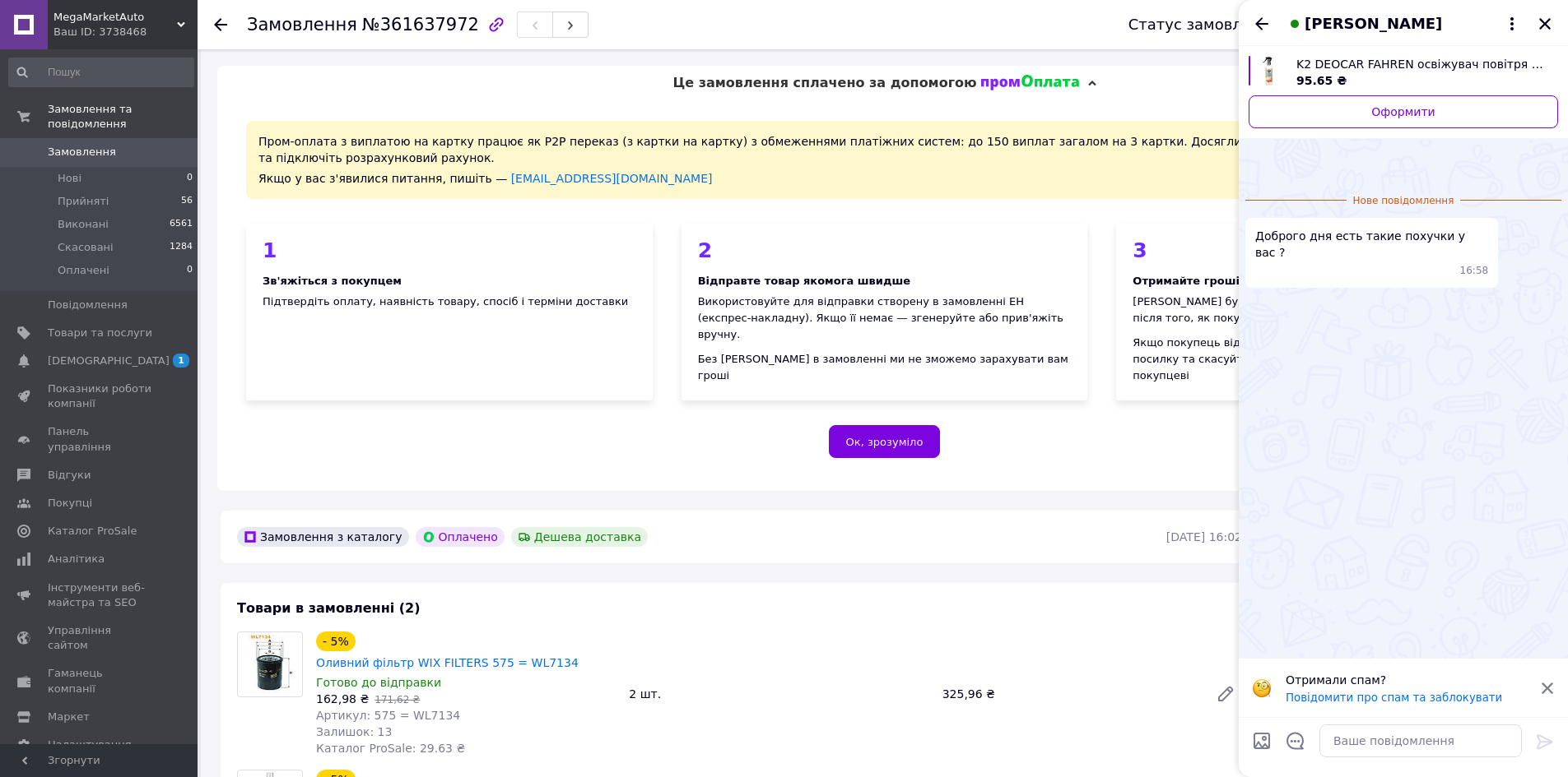
scroll to position [128, 0]
click at [1544, 20] on icon "Закрити" at bounding box center [1545, 24] width 15 height 15
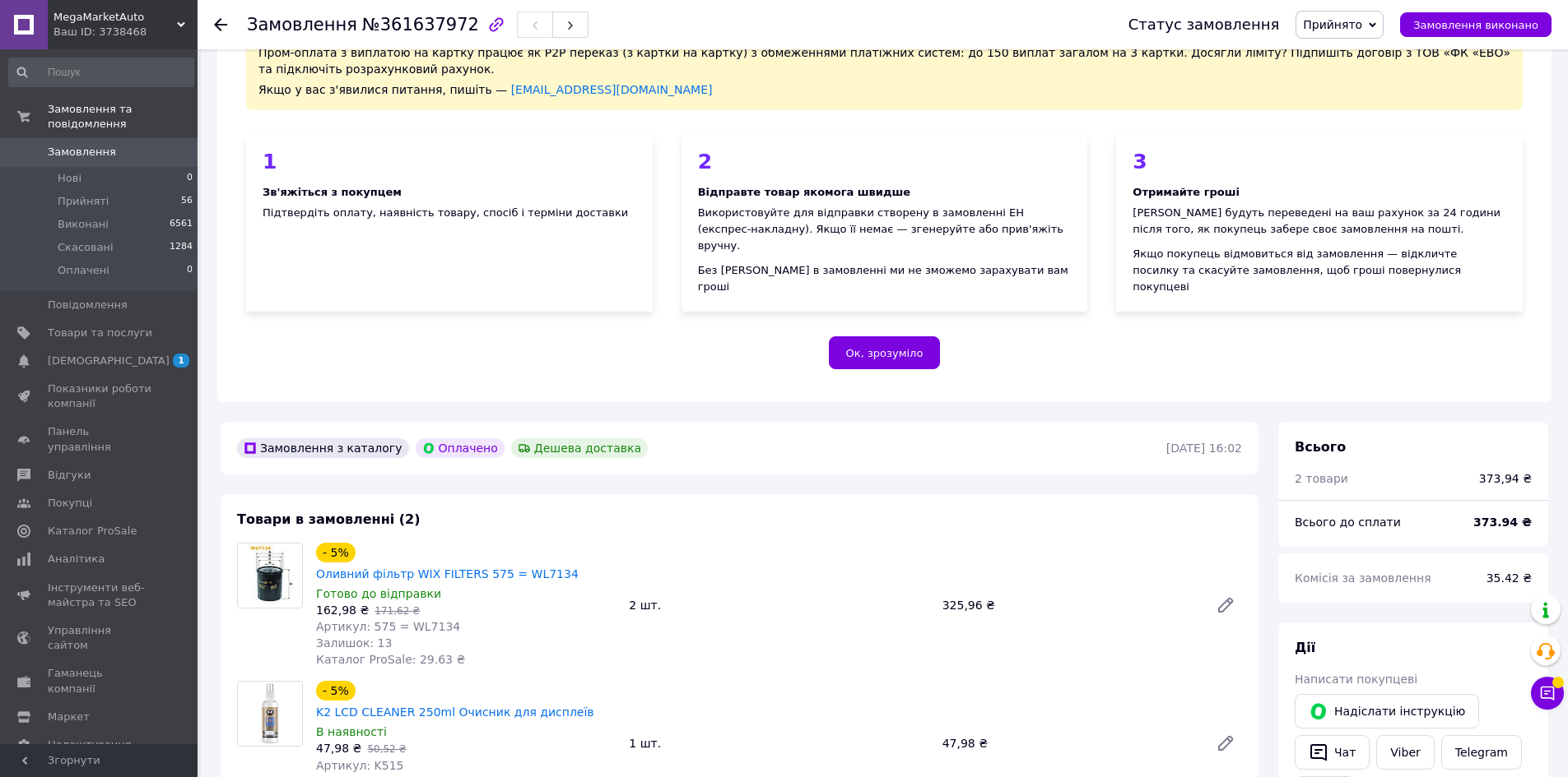
scroll to position [164, 0]
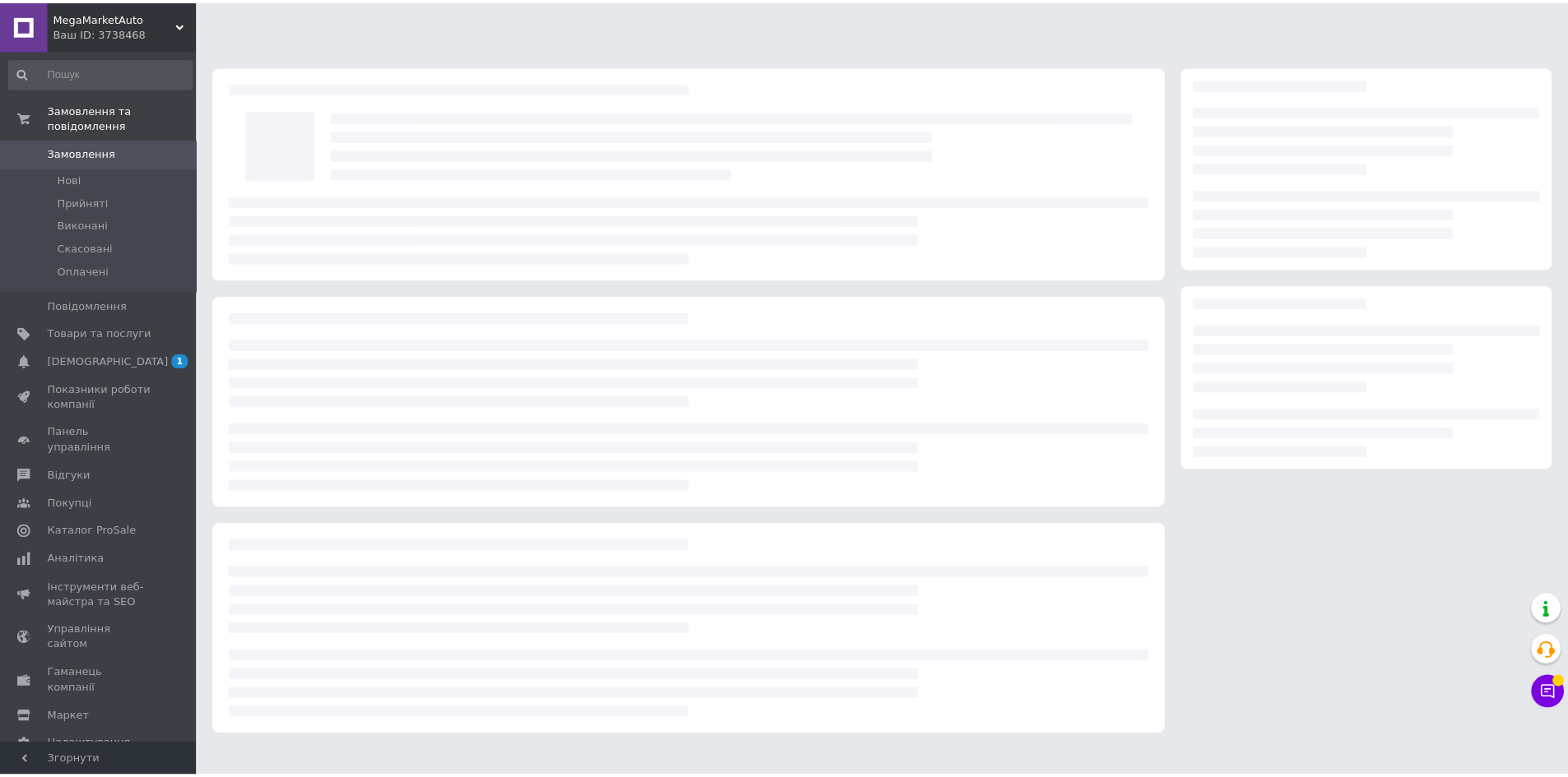
scroll to position [152, 0]
